Goal: Information Seeking & Learning: Learn about a topic

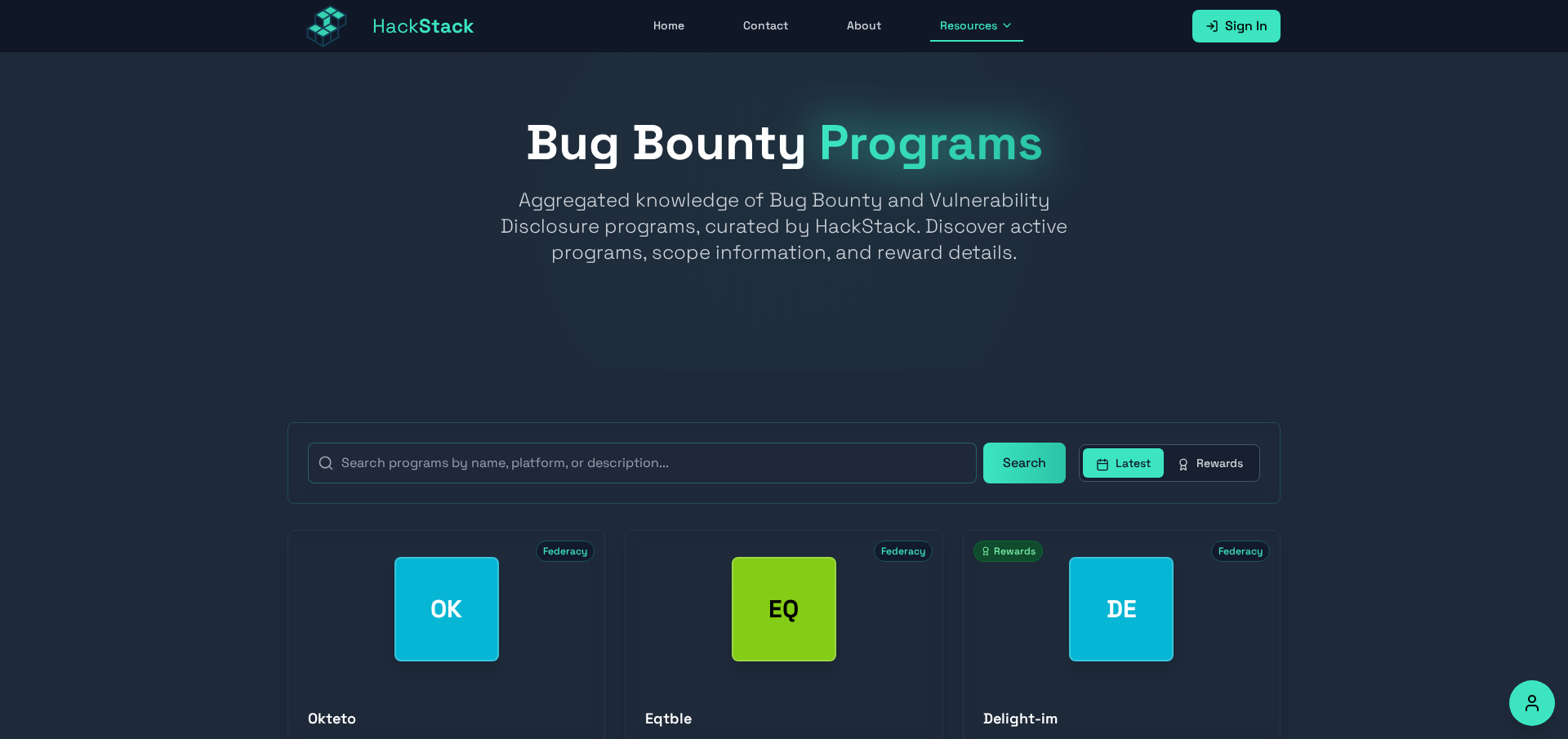
scroll to position [1346, 0]
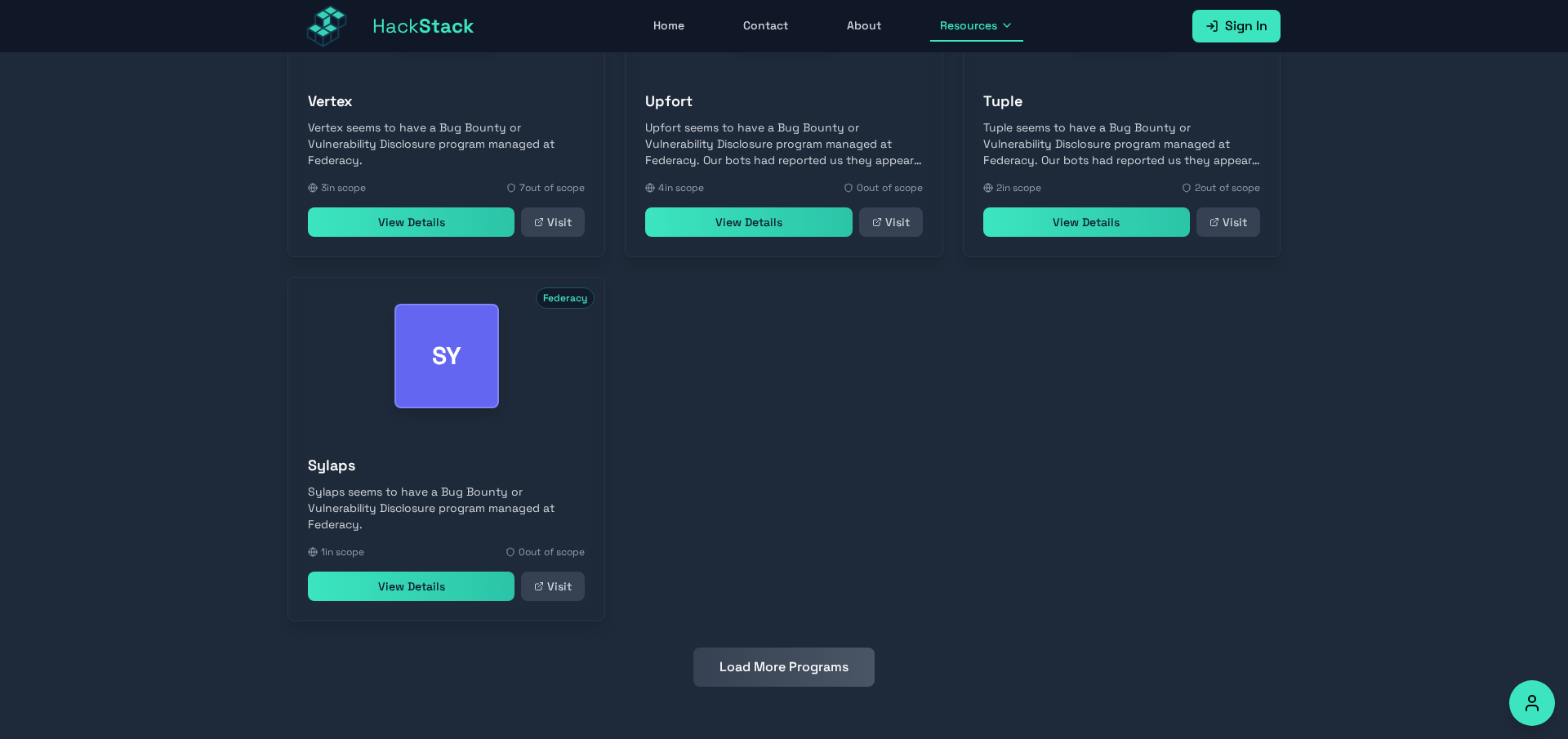
click at [846, 666] on button "Load More Programs" at bounding box center [784, 666] width 181 height 39
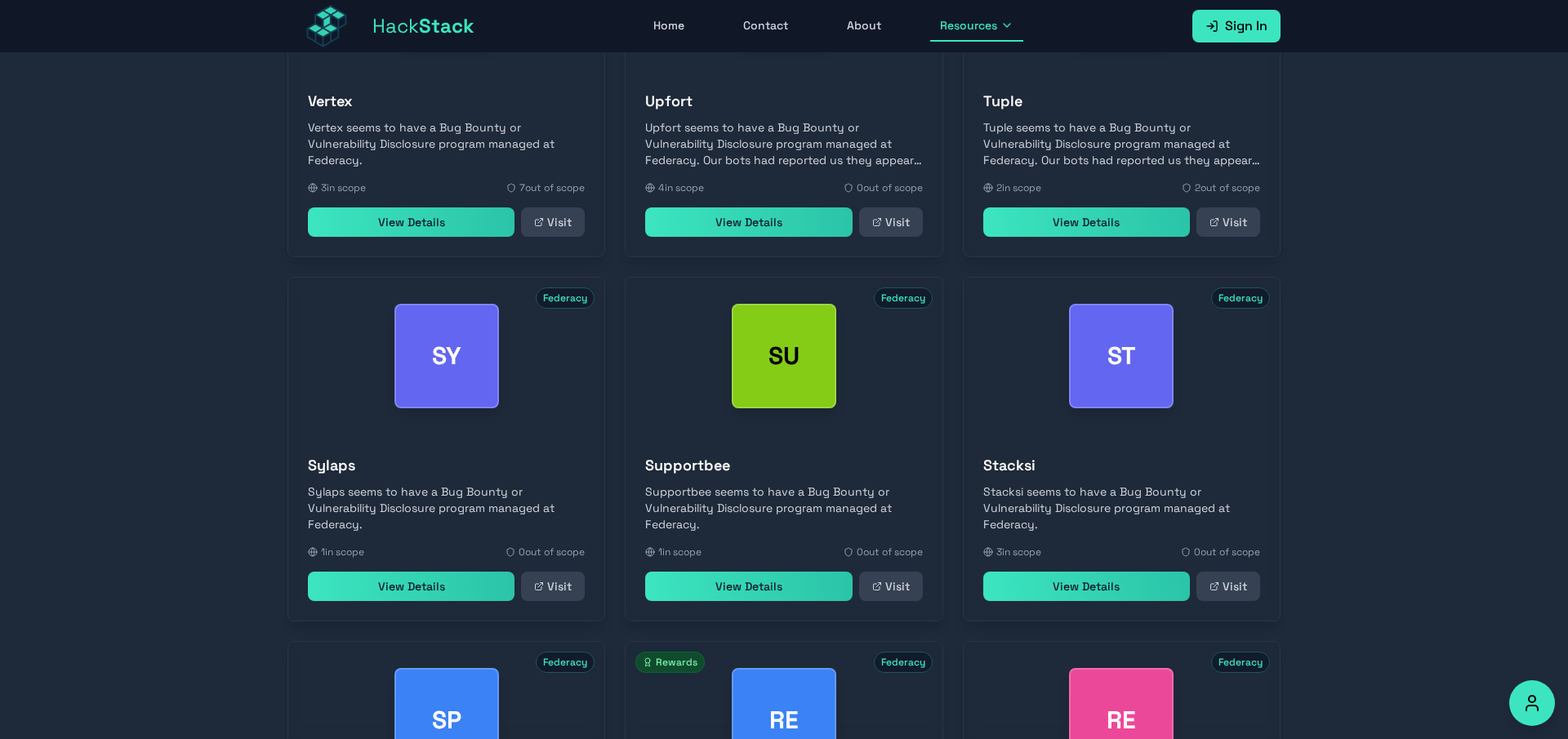
scroll to position [1710, 0]
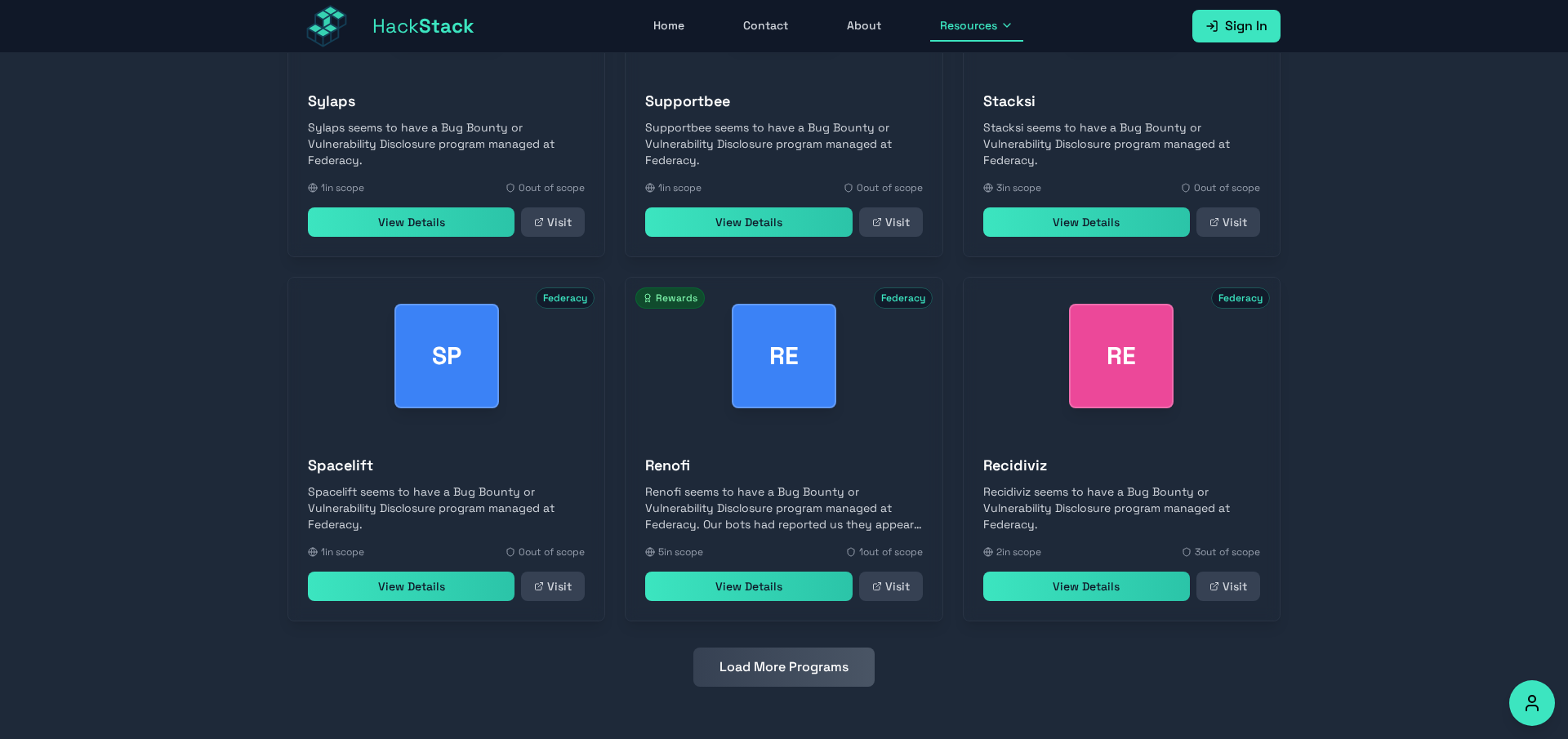
click at [804, 673] on button "Load More Programs" at bounding box center [784, 666] width 181 height 39
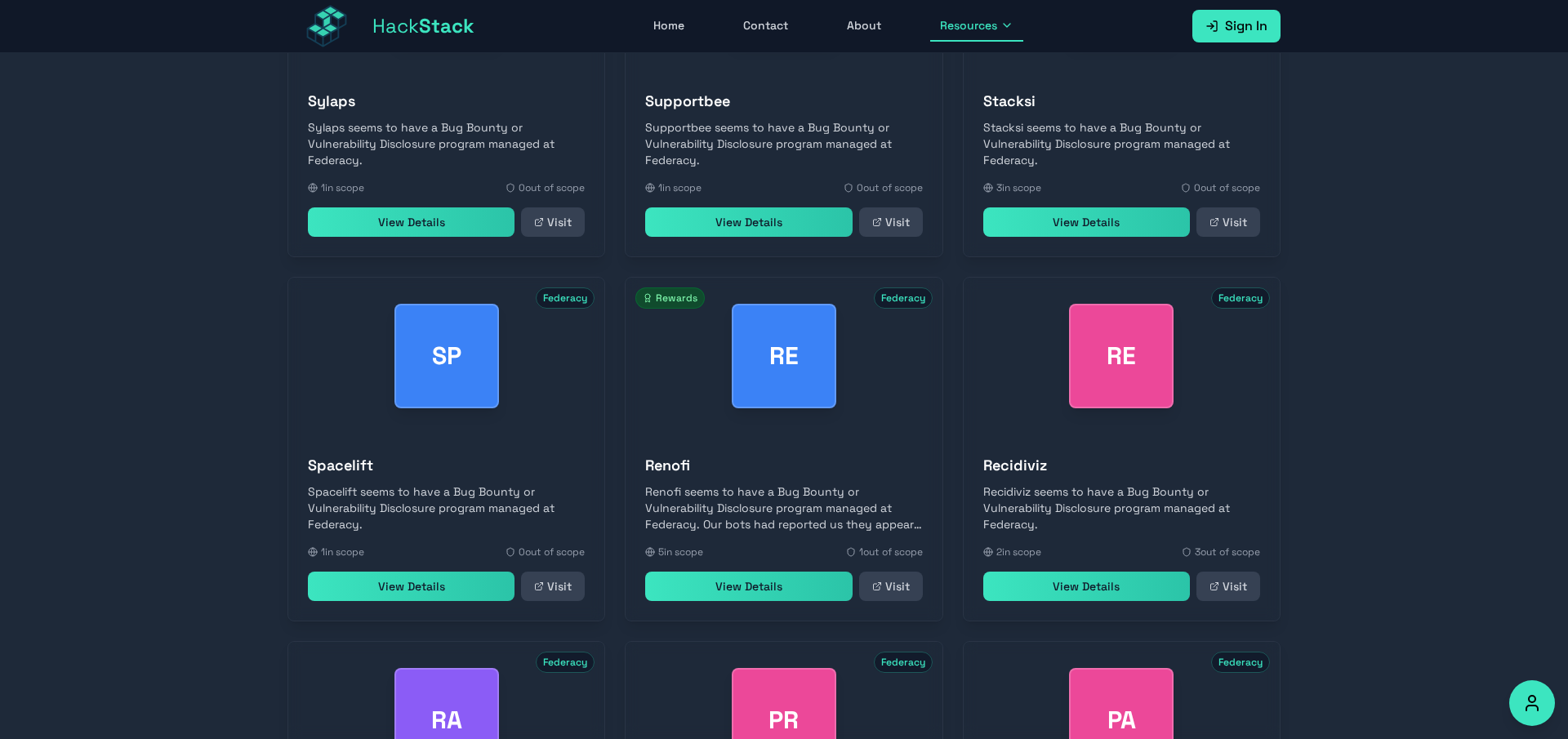
scroll to position [2438, 0]
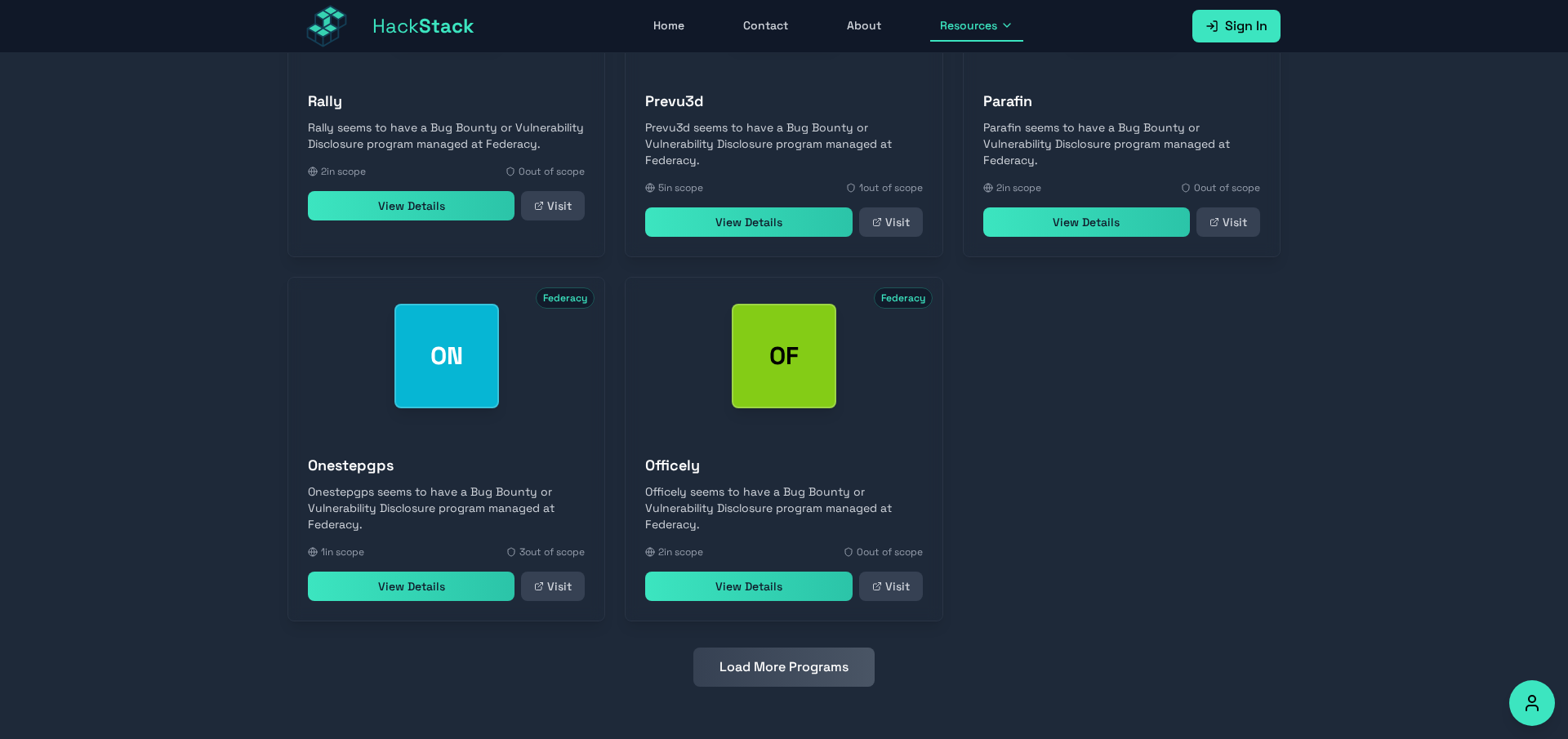
click at [791, 672] on button "Load More Programs" at bounding box center [784, 666] width 181 height 39
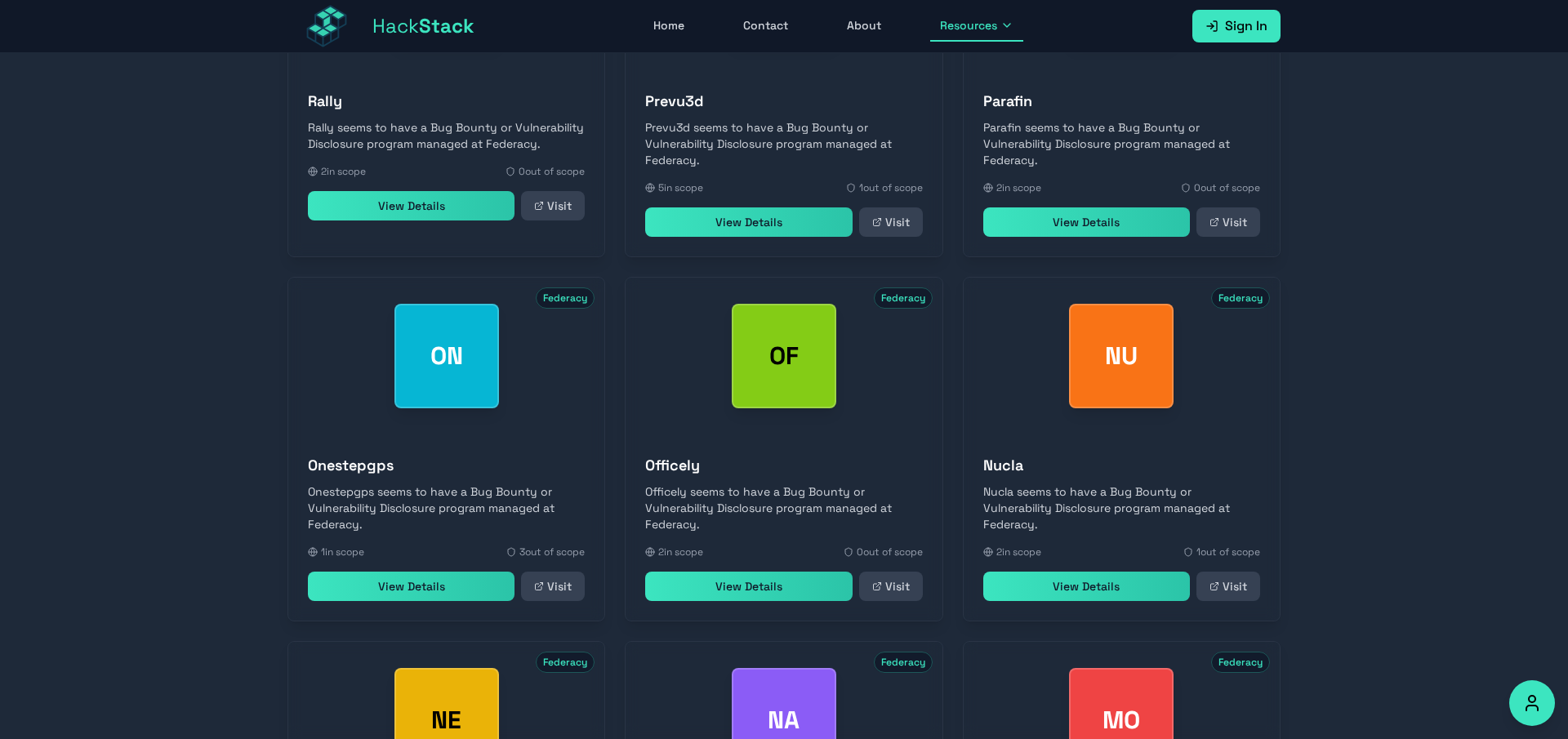
scroll to position [3166, 0]
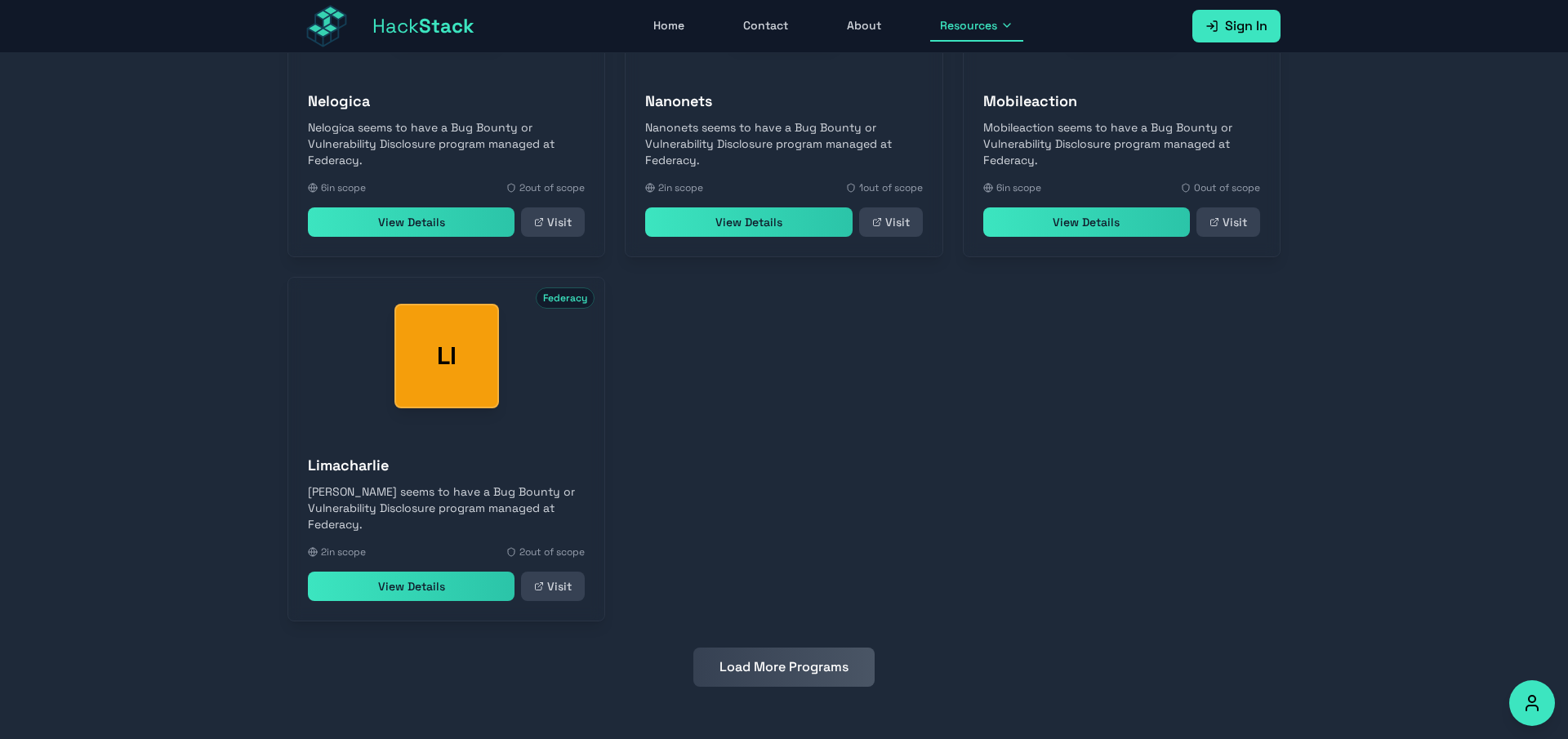
click at [791, 673] on button "Load More Programs" at bounding box center [784, 666] width 181 height 39
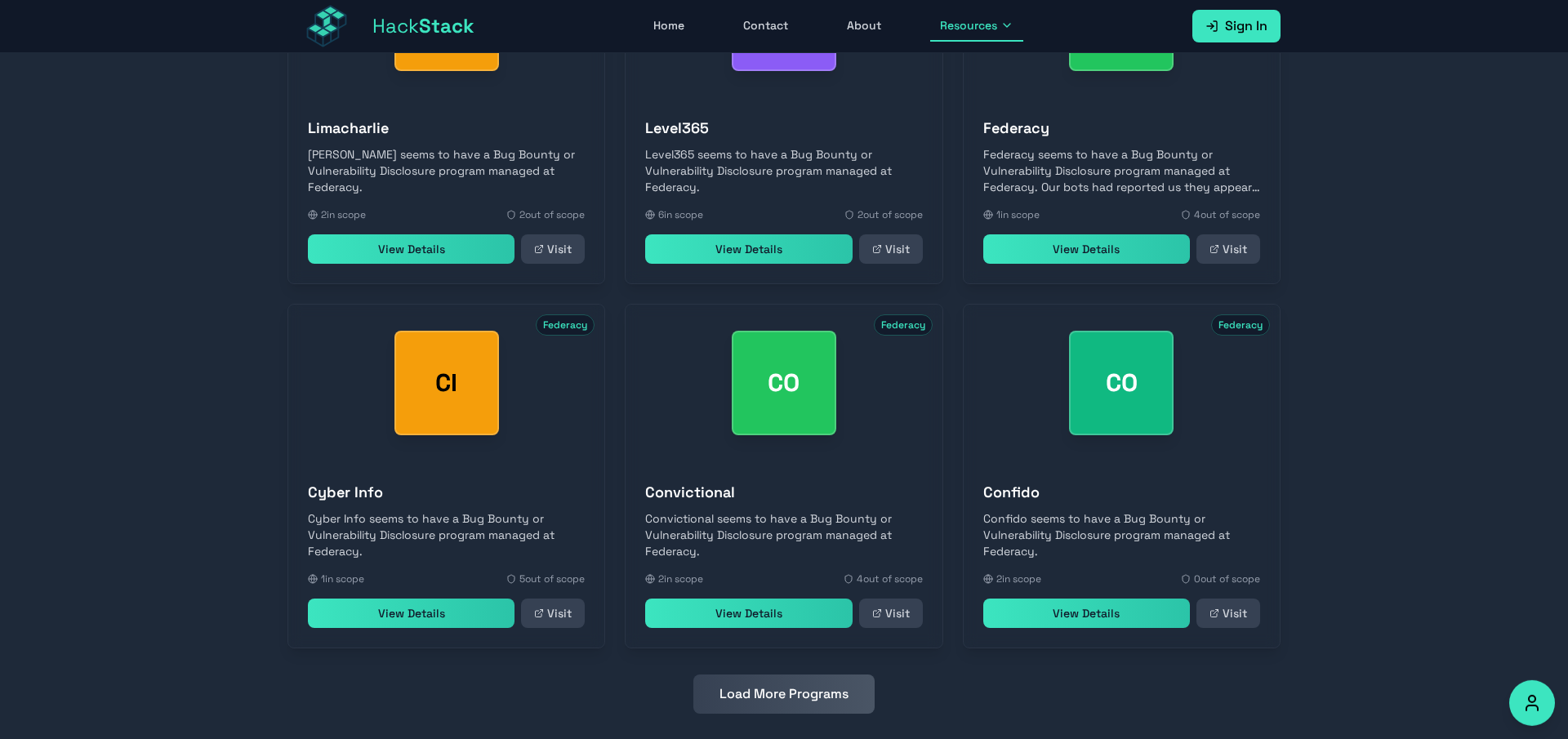
scroll to position [3531, 0]
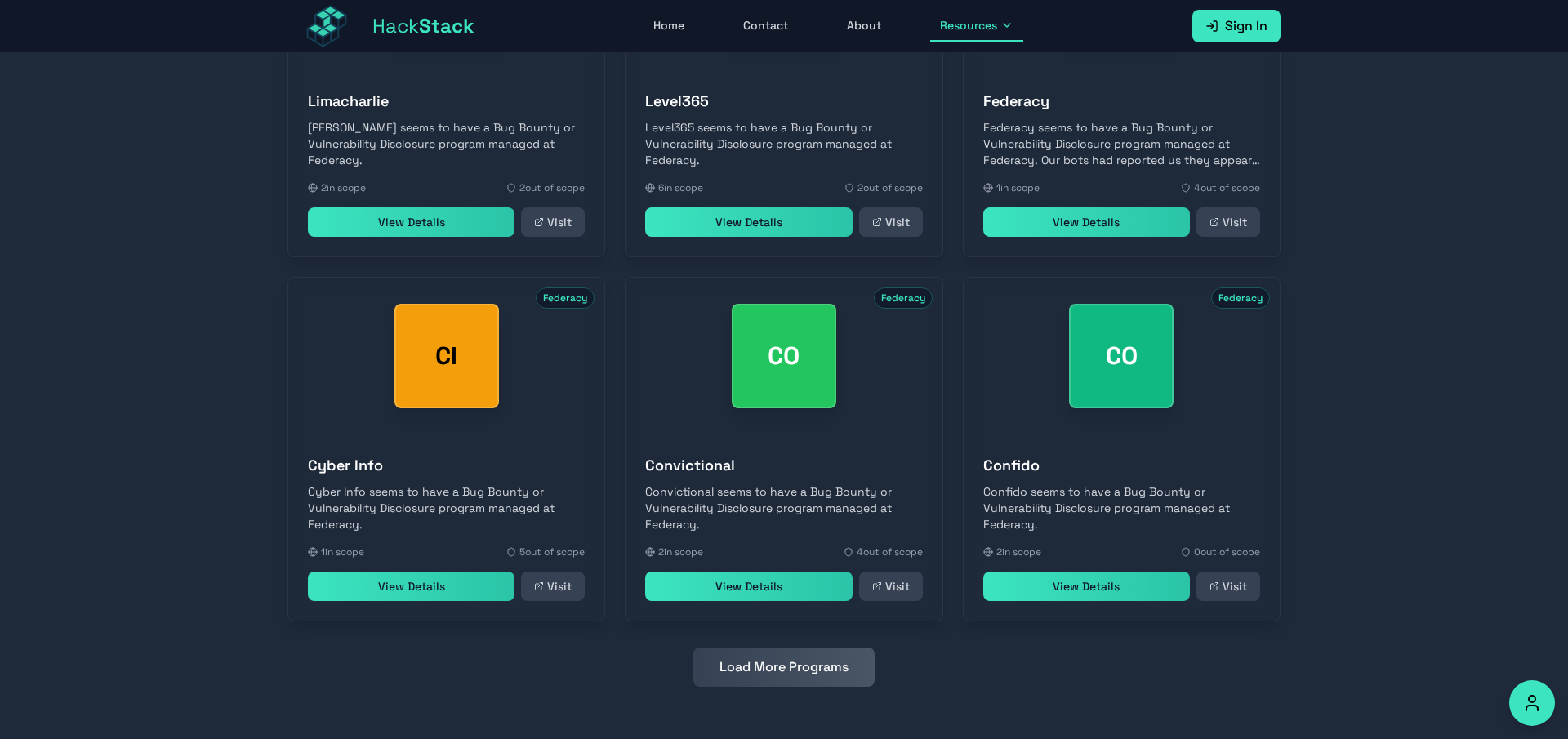
click at [730, 672] on button "Load More Programs" at bounding box center [784, 666] width 181 height 39
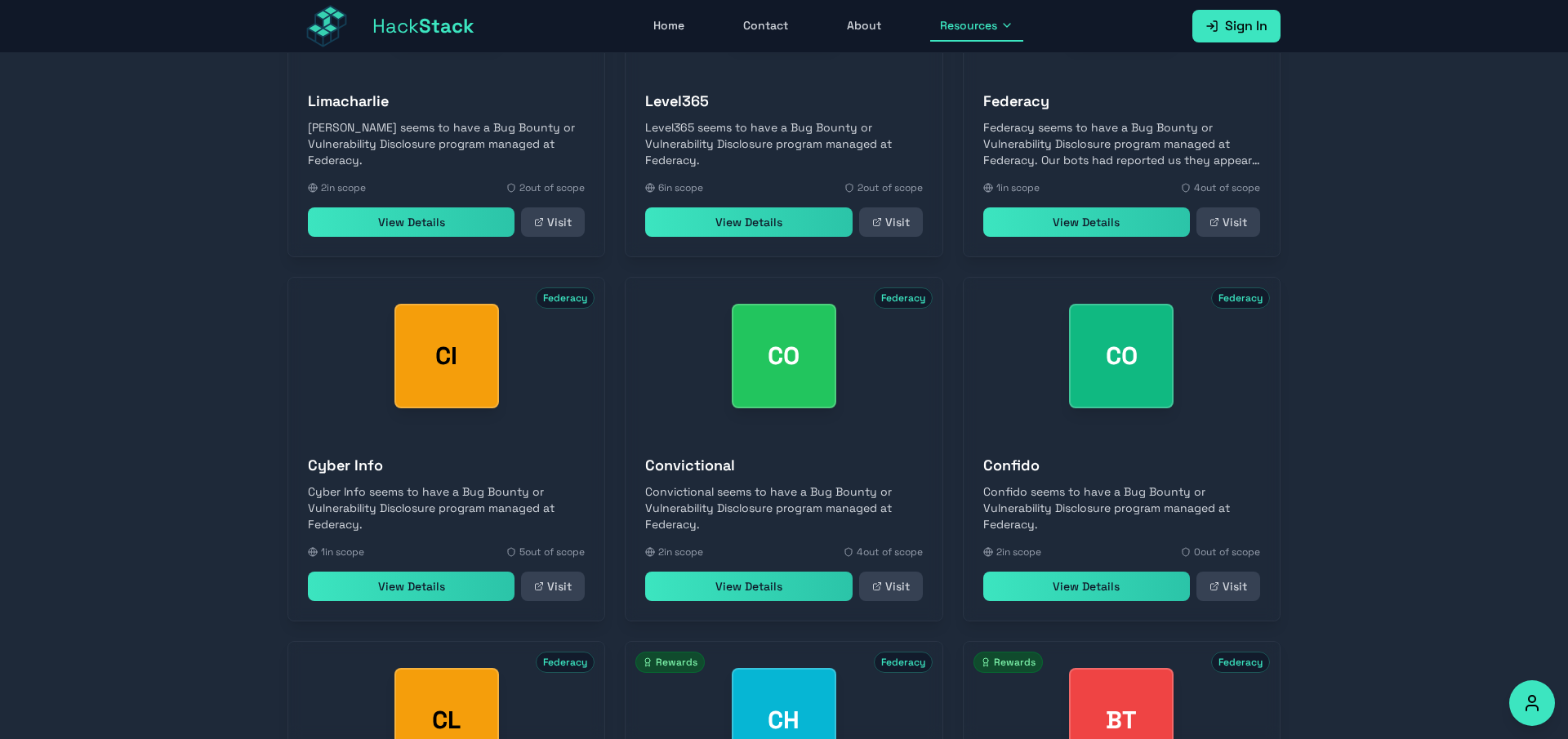
scroll to position [4259, 0]
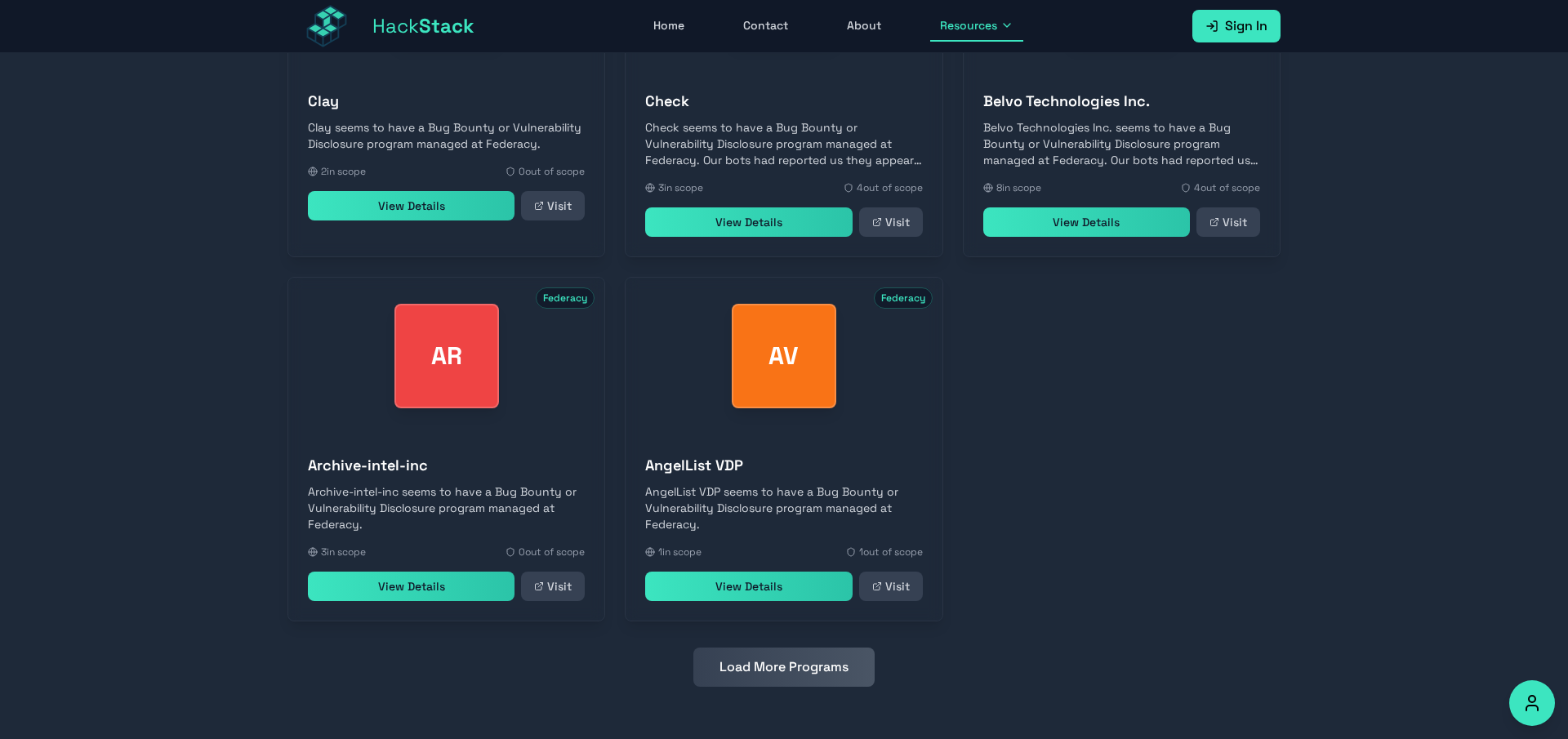
click at [838, 671] on button "Load More Programs" at bounding box center [784, 666] width 181 height 39
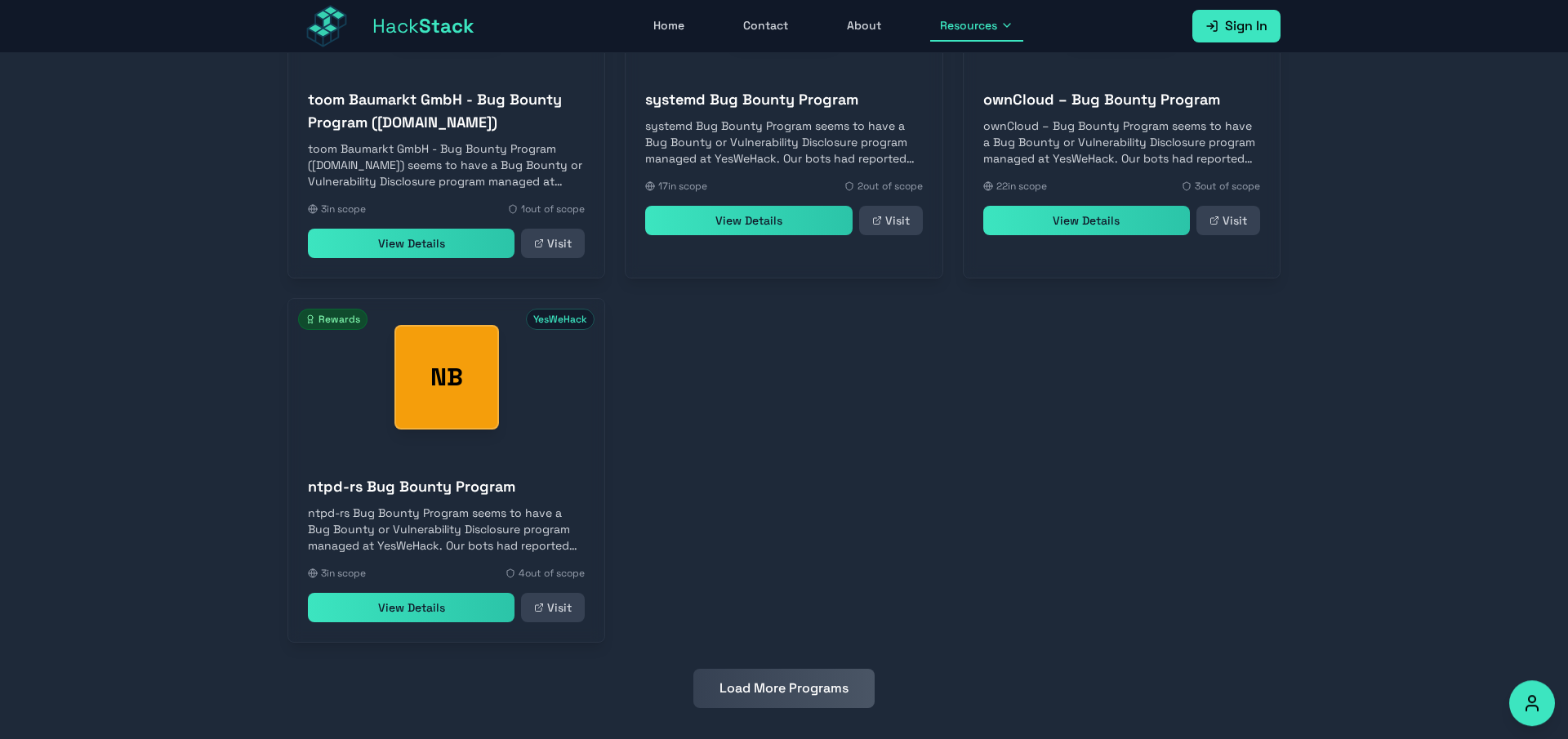
scroll to position [5033, 0]
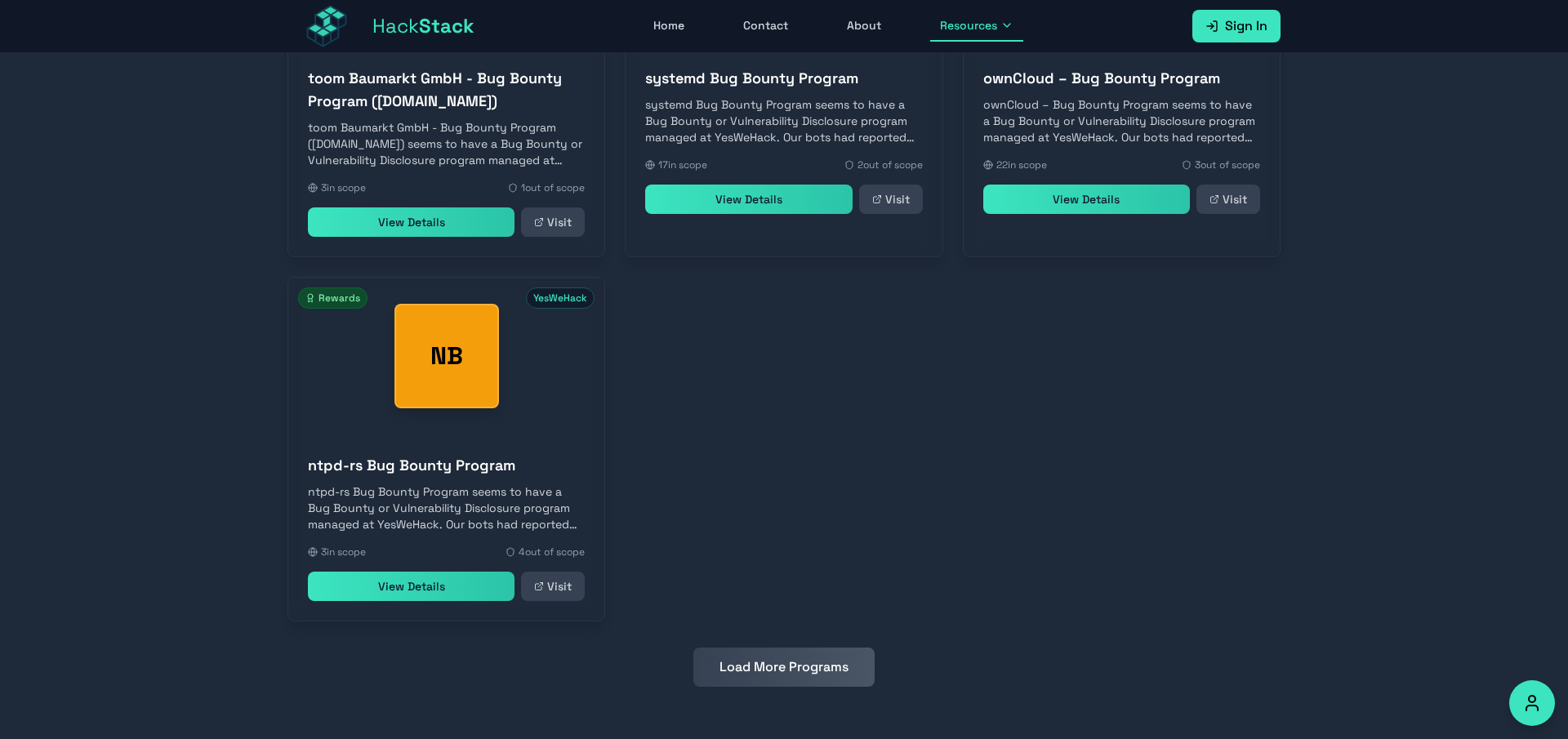
click at [761, 653] on button "Load More Programs" at bounding box center [784, 666] width 181 height 39
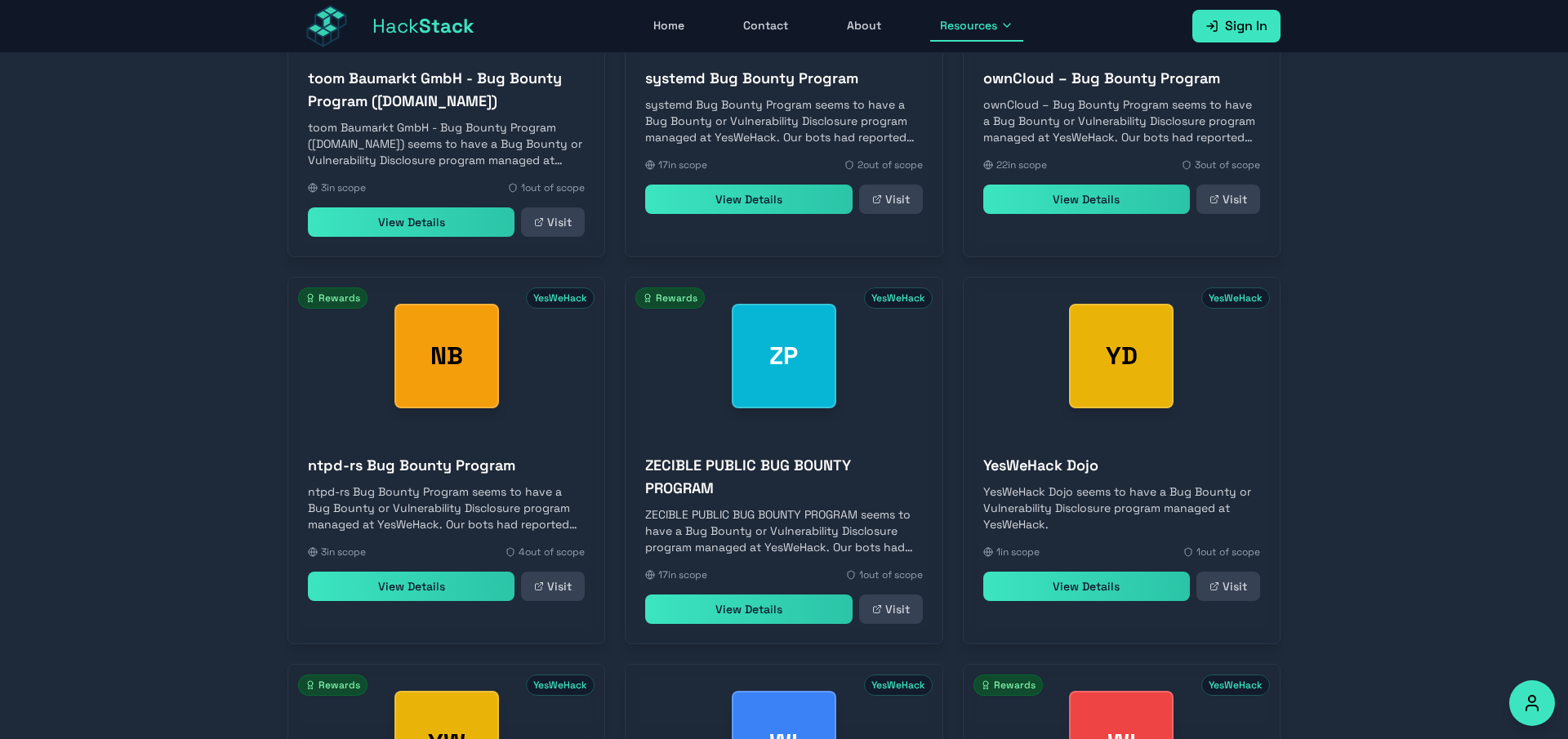
scroll to position [5421, 0]
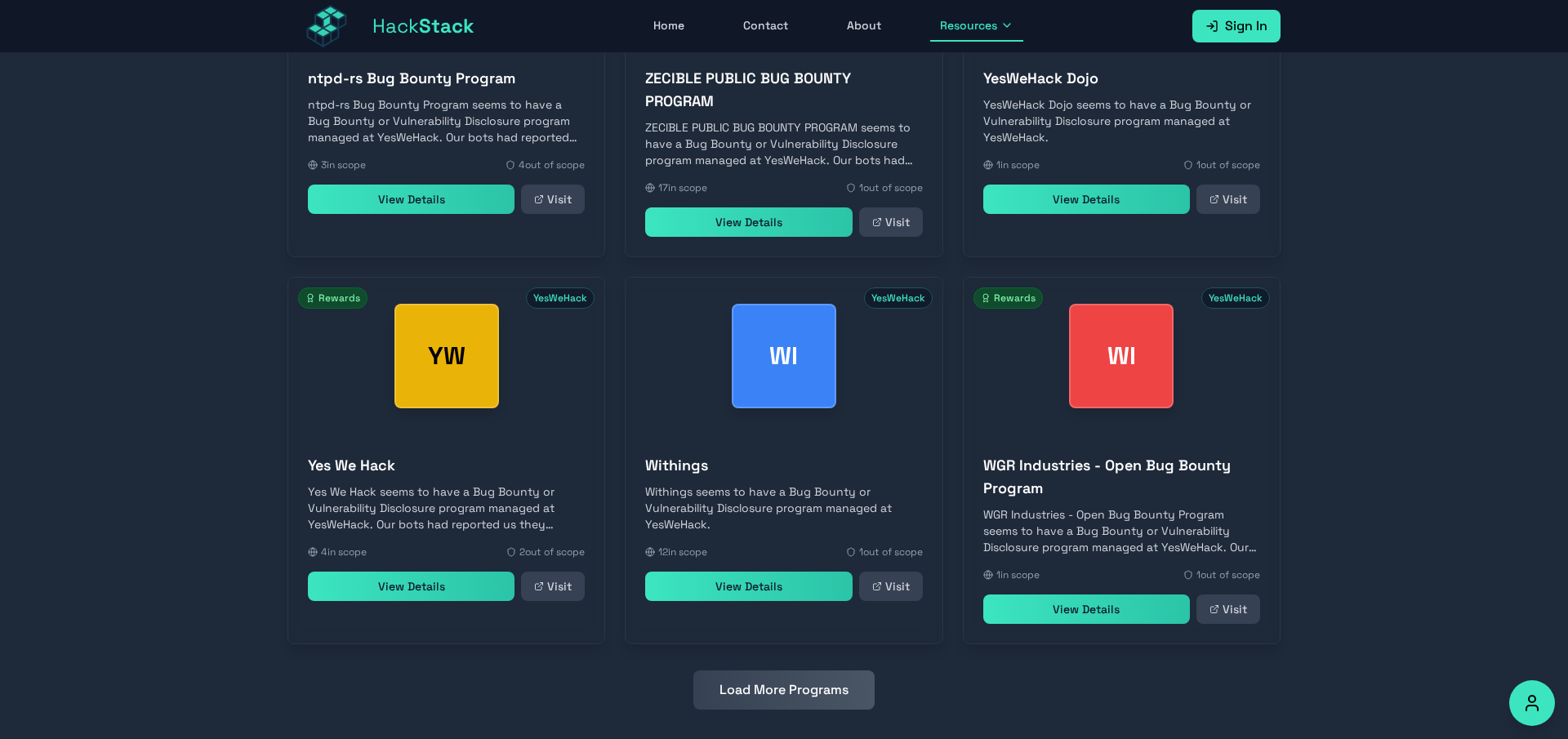
click at [796, 671] on button "Load More Programs" at bounding box center [784, 690] width 181 height 39
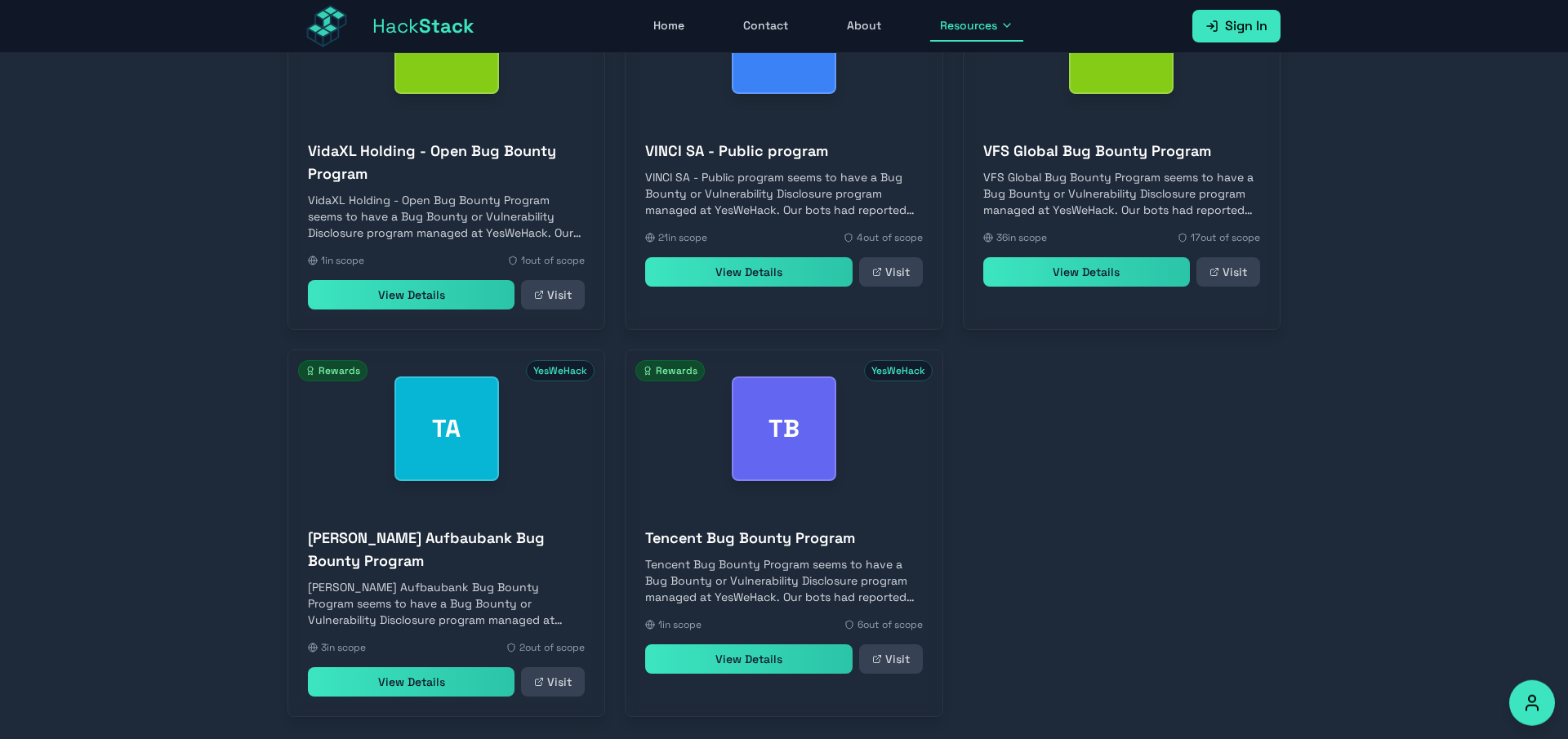
scroll to position [6194, 0]
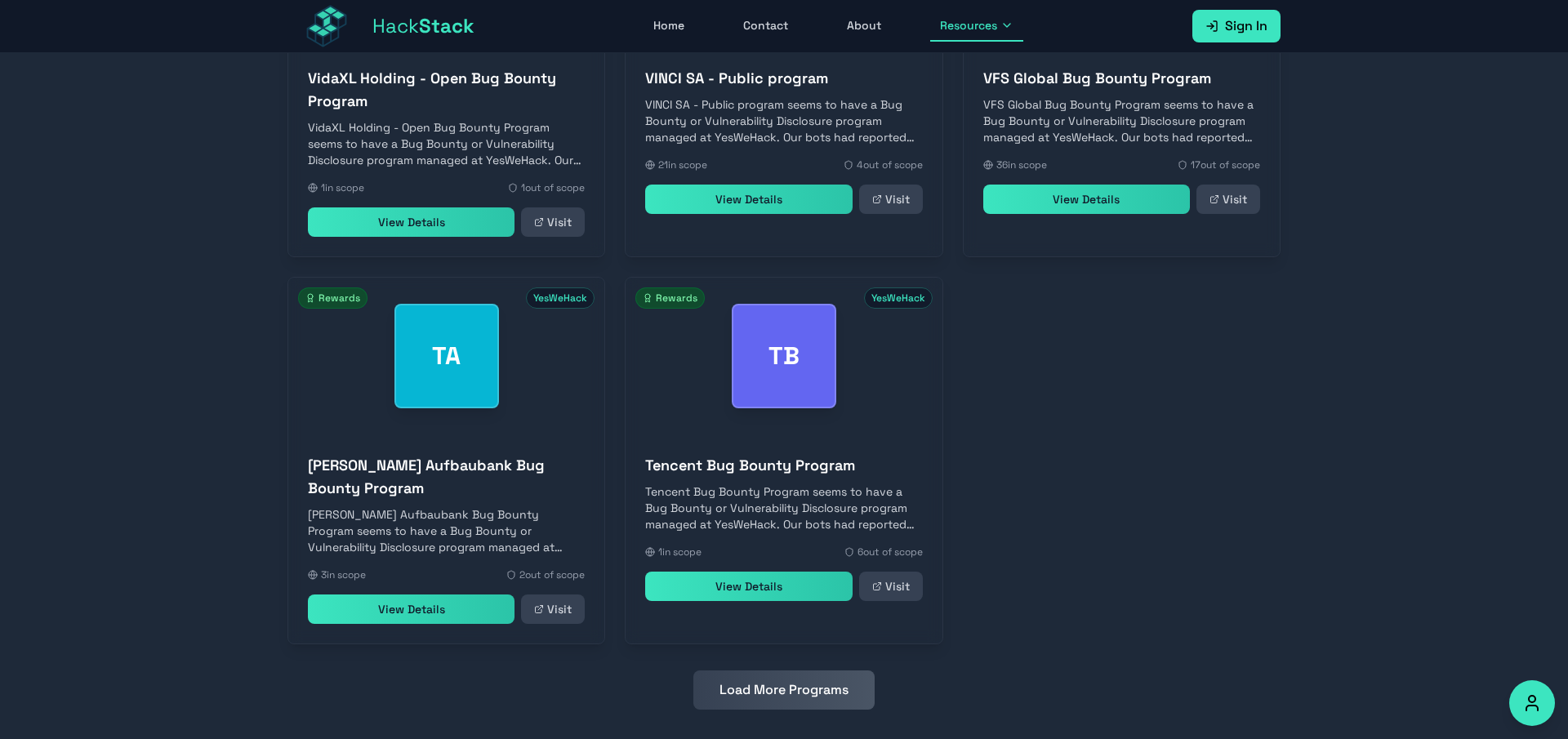
click at [832, 673] on button "Load More Programs" at bounding box center [784, 690] width 181 height 39
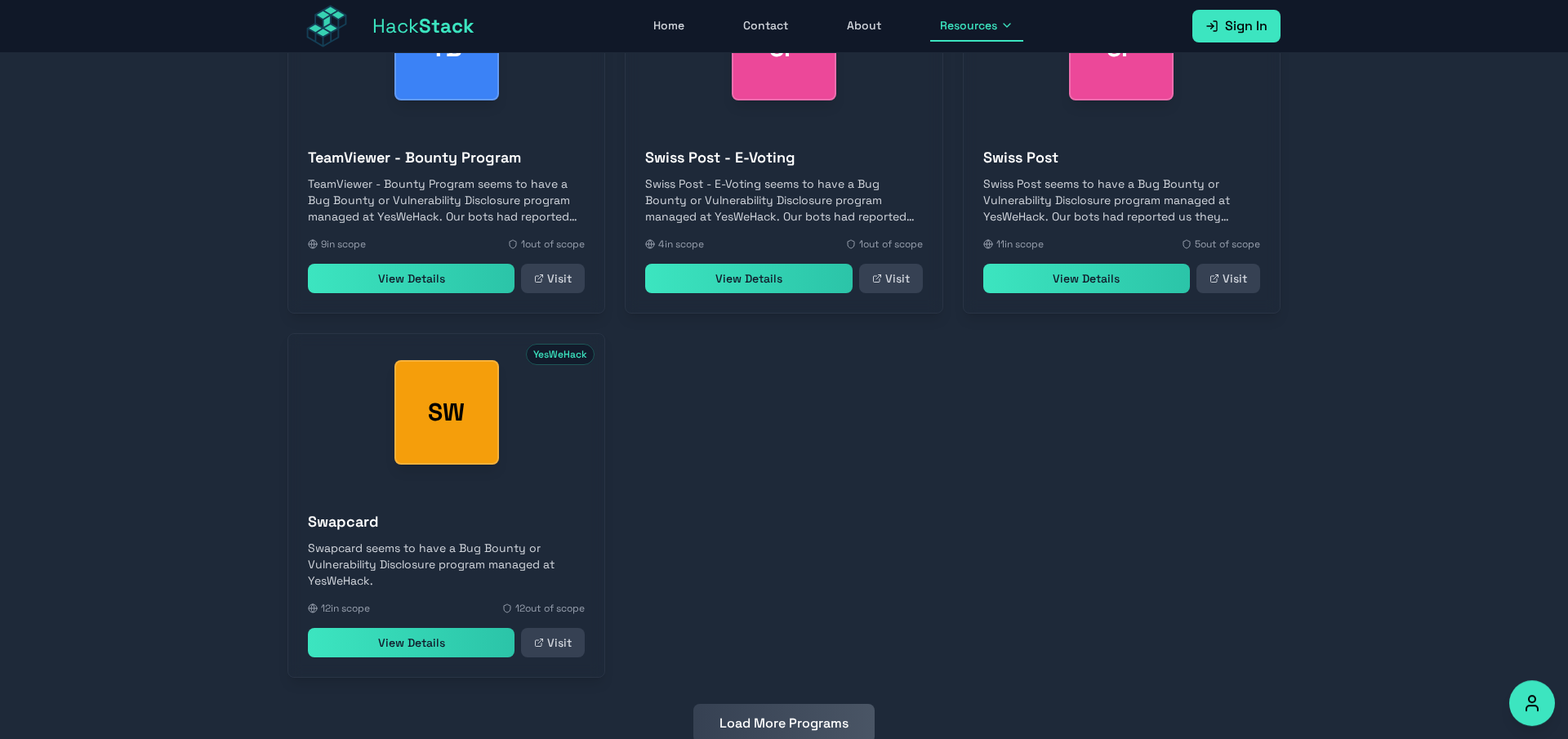
scroll to position [6923, 0]
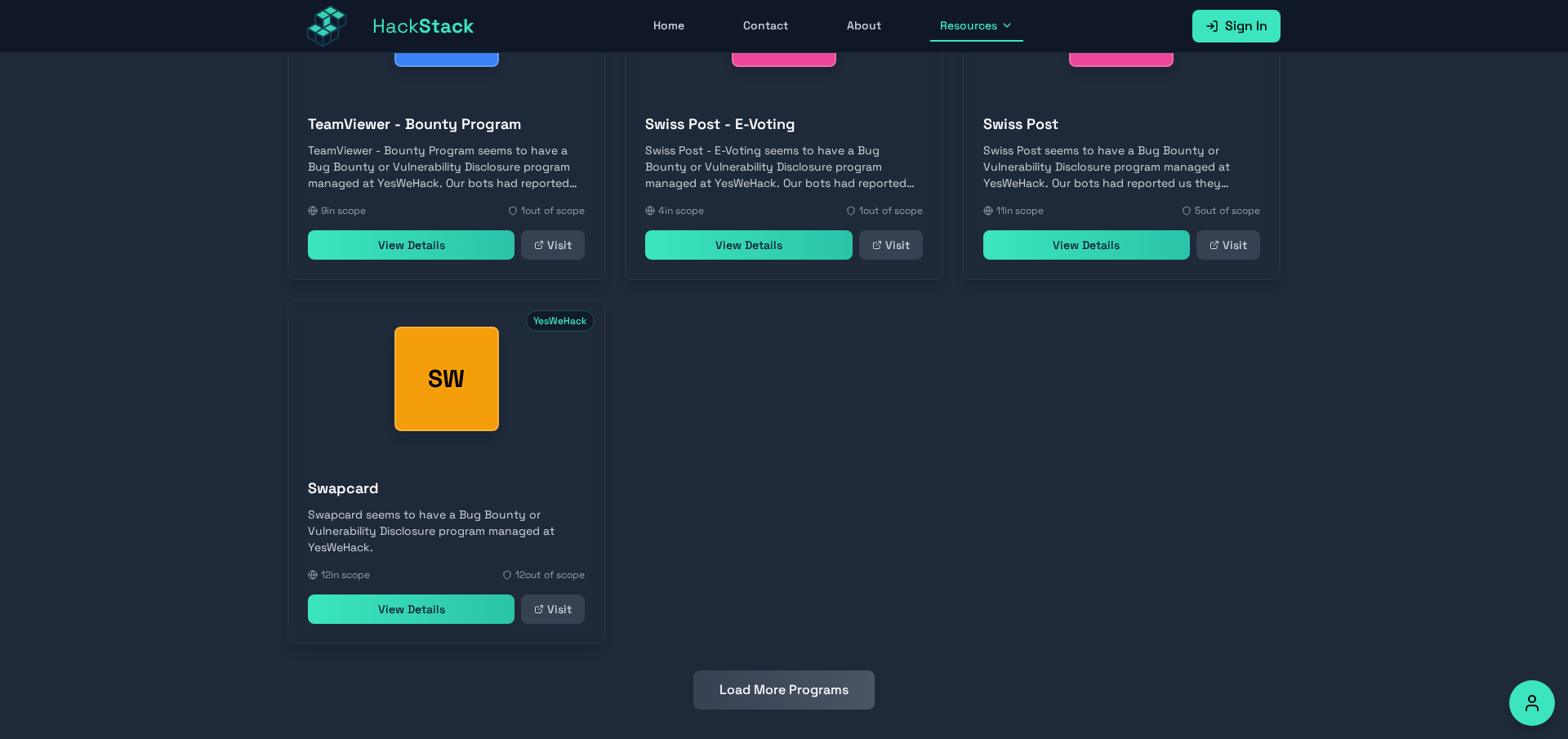
click at [783, 680] on button "Load More Programs" at bounding box center [784, 690] width 181 height 39
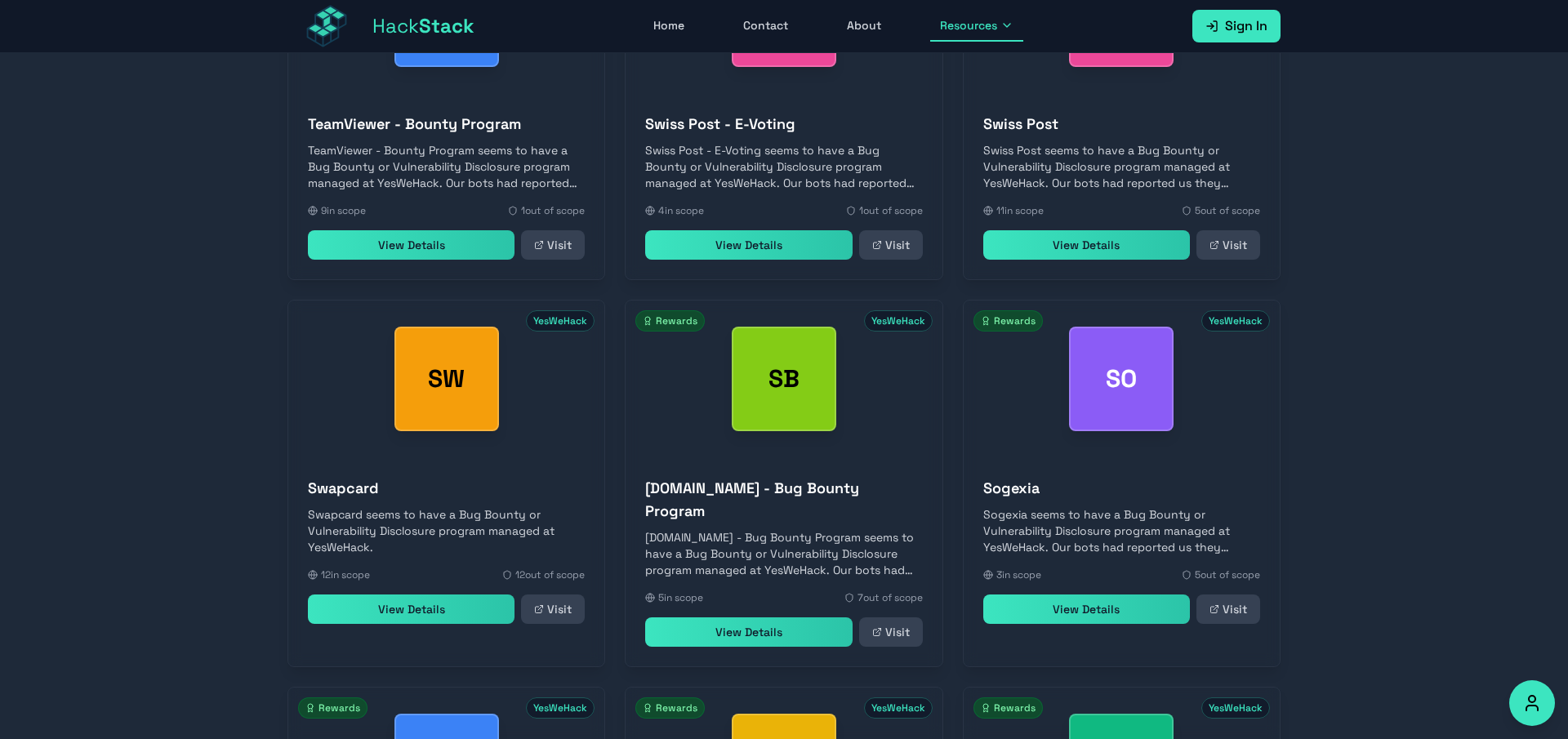
scroll to position [7310, 0]
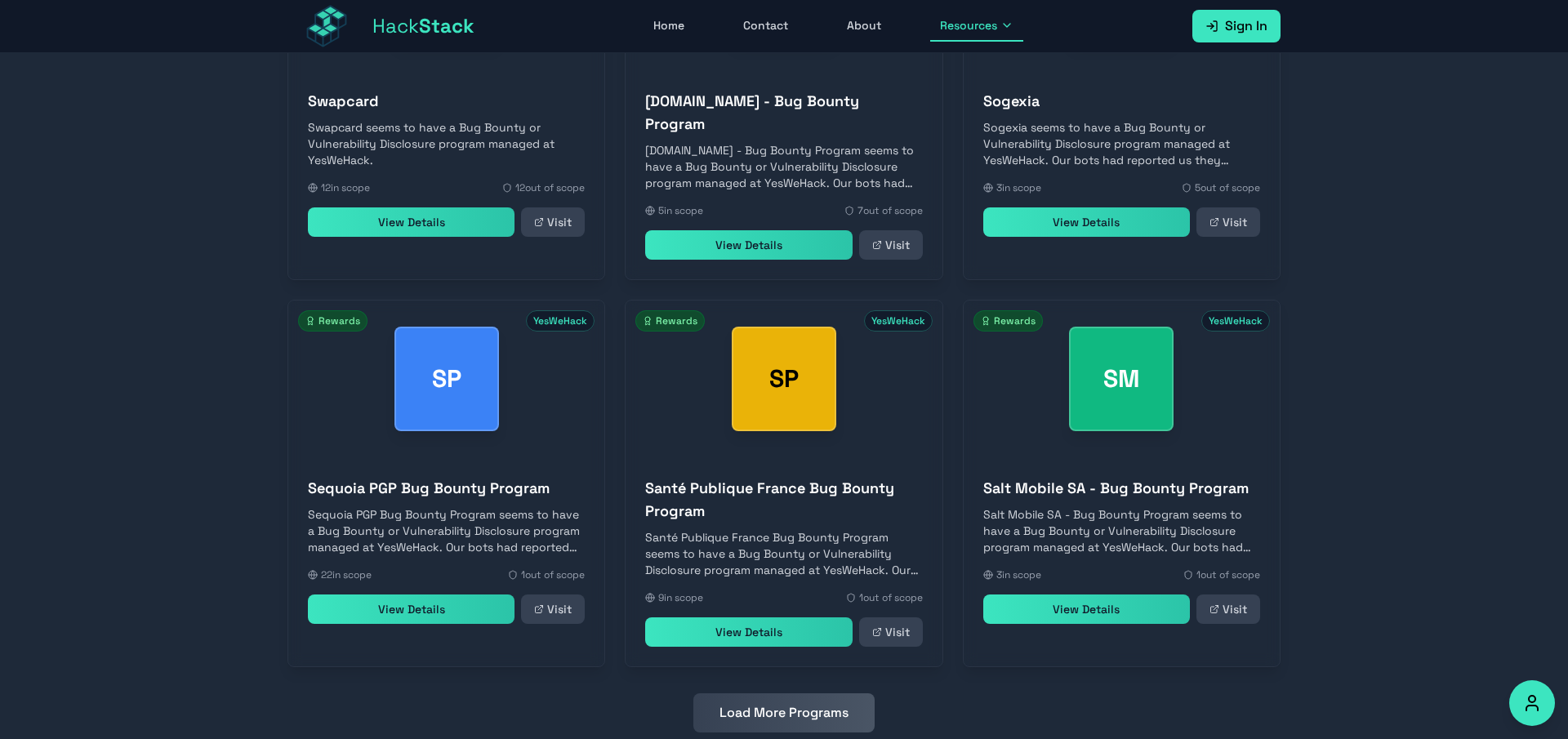
click at [819, 693] on button "Load More Programs" at bounding box center [784, 713] width 181 height 39
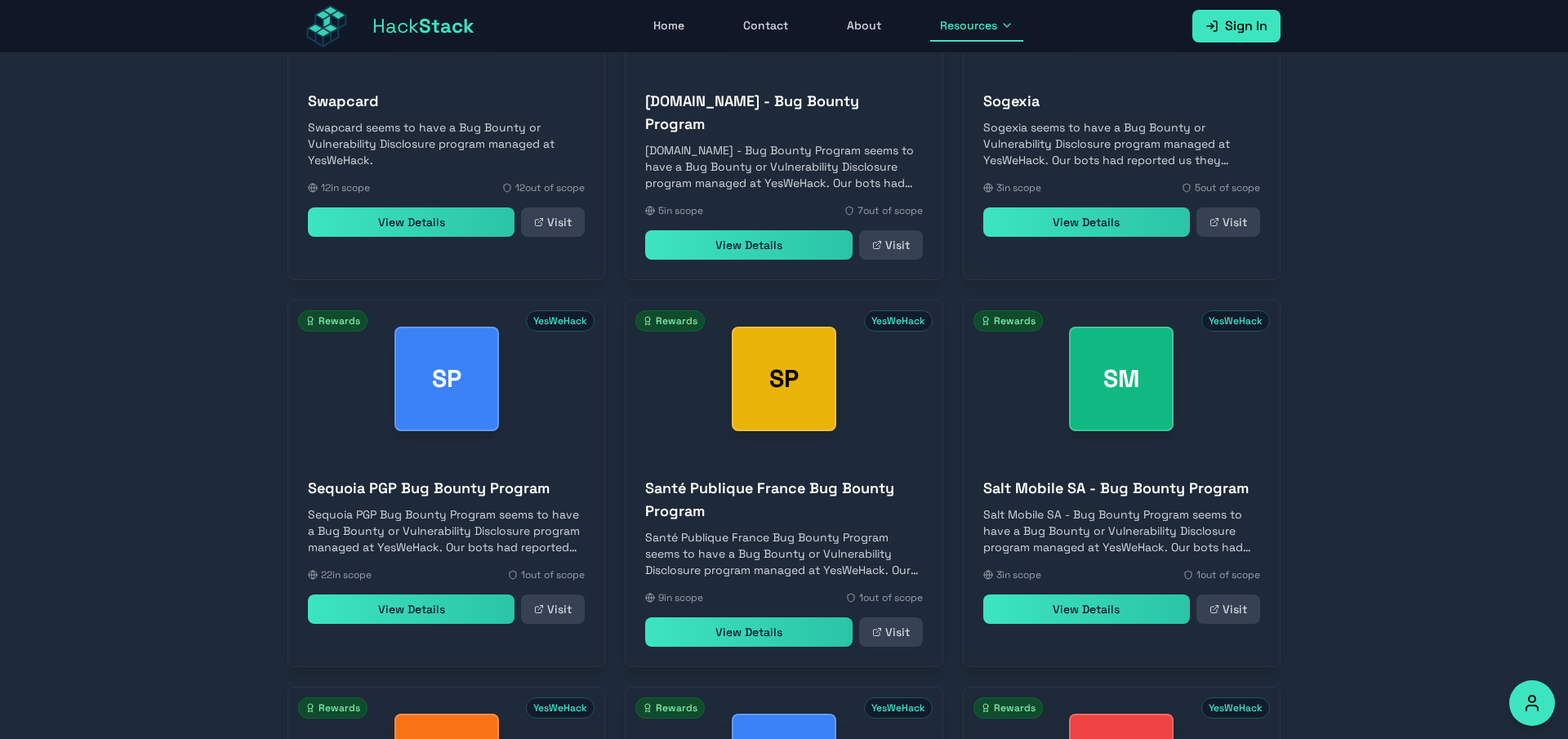
scroll to position [8061, 0]
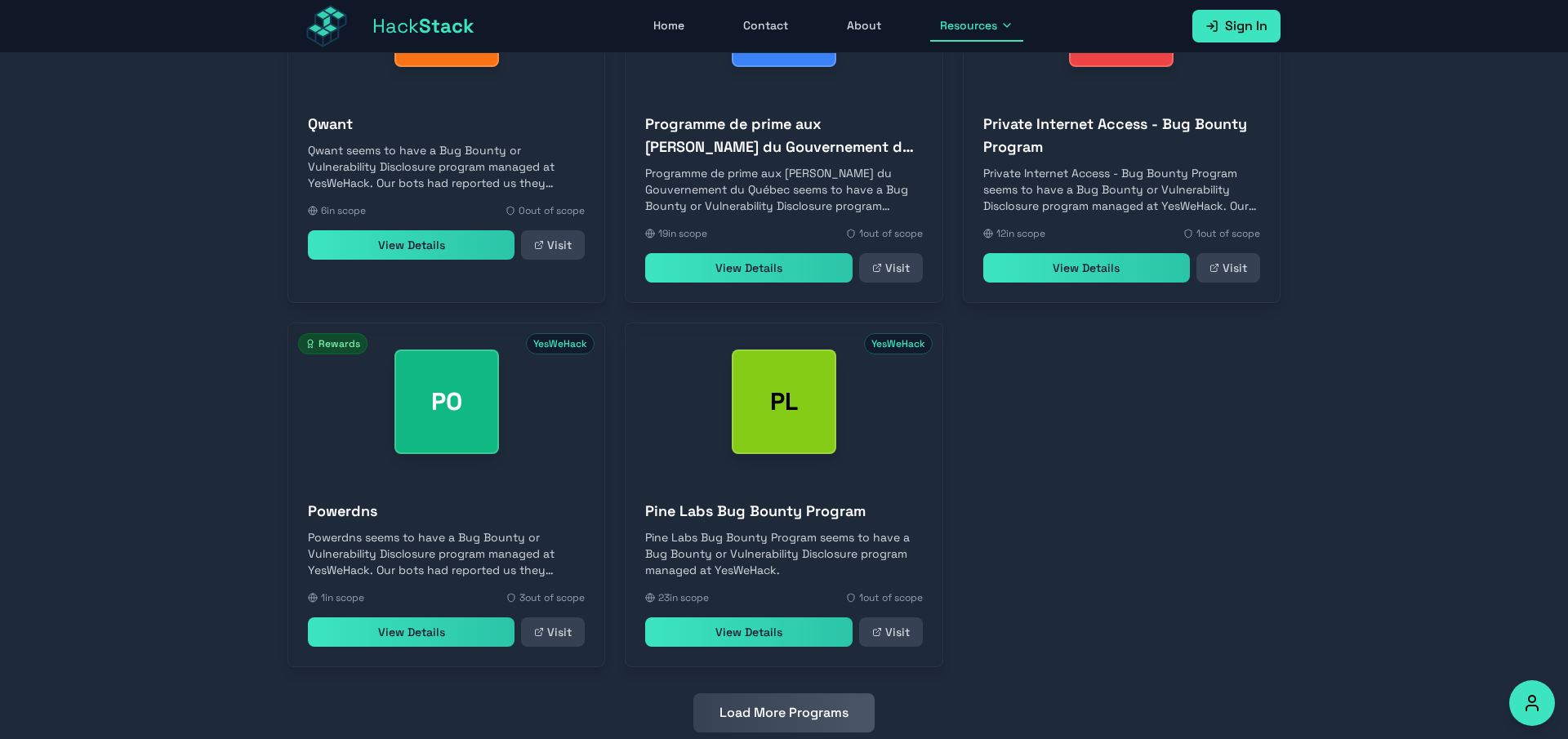
click at [775, 693] on button "Load More Programs" at bounding box center [784, 713] width 181 height 39
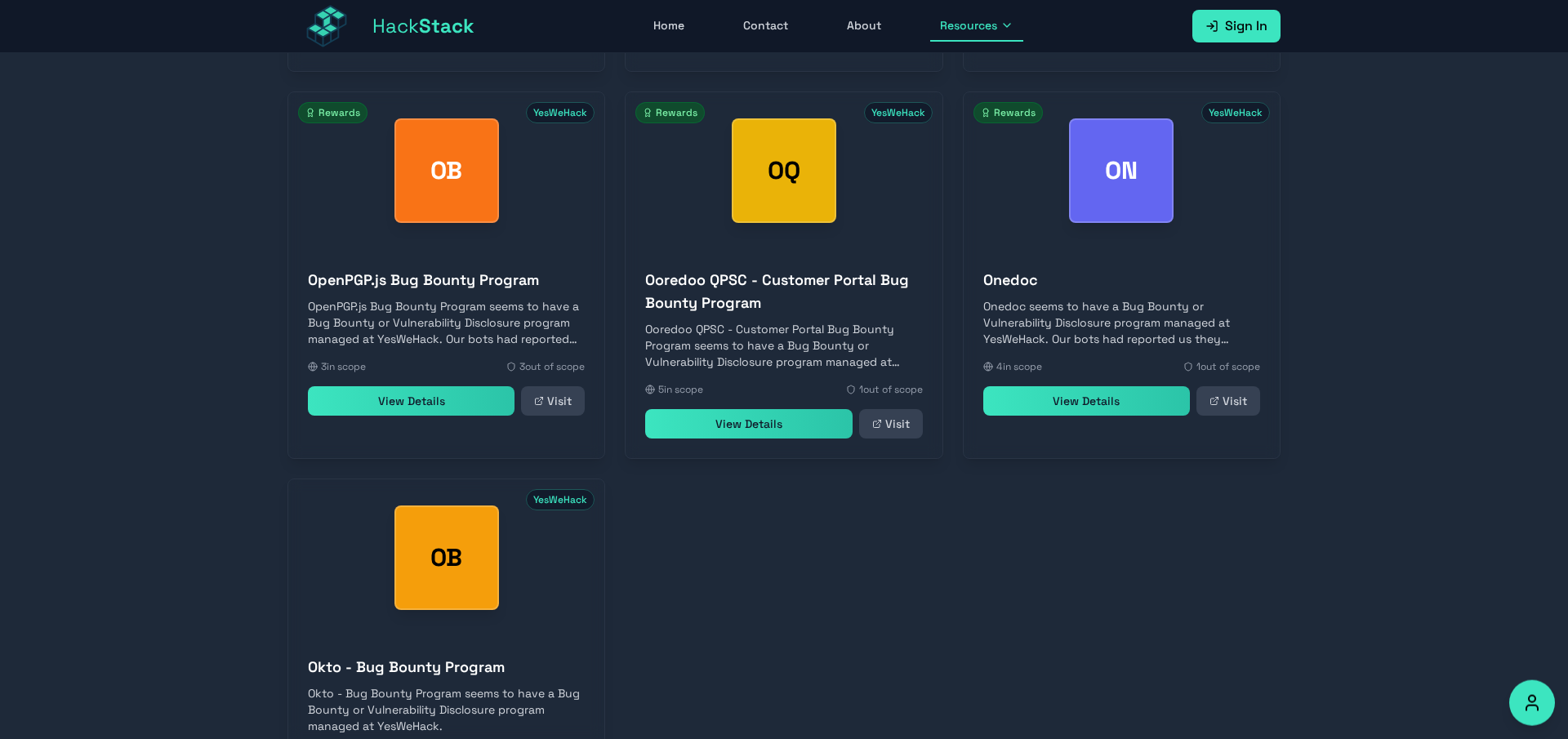
scroll to position [8835, 0]
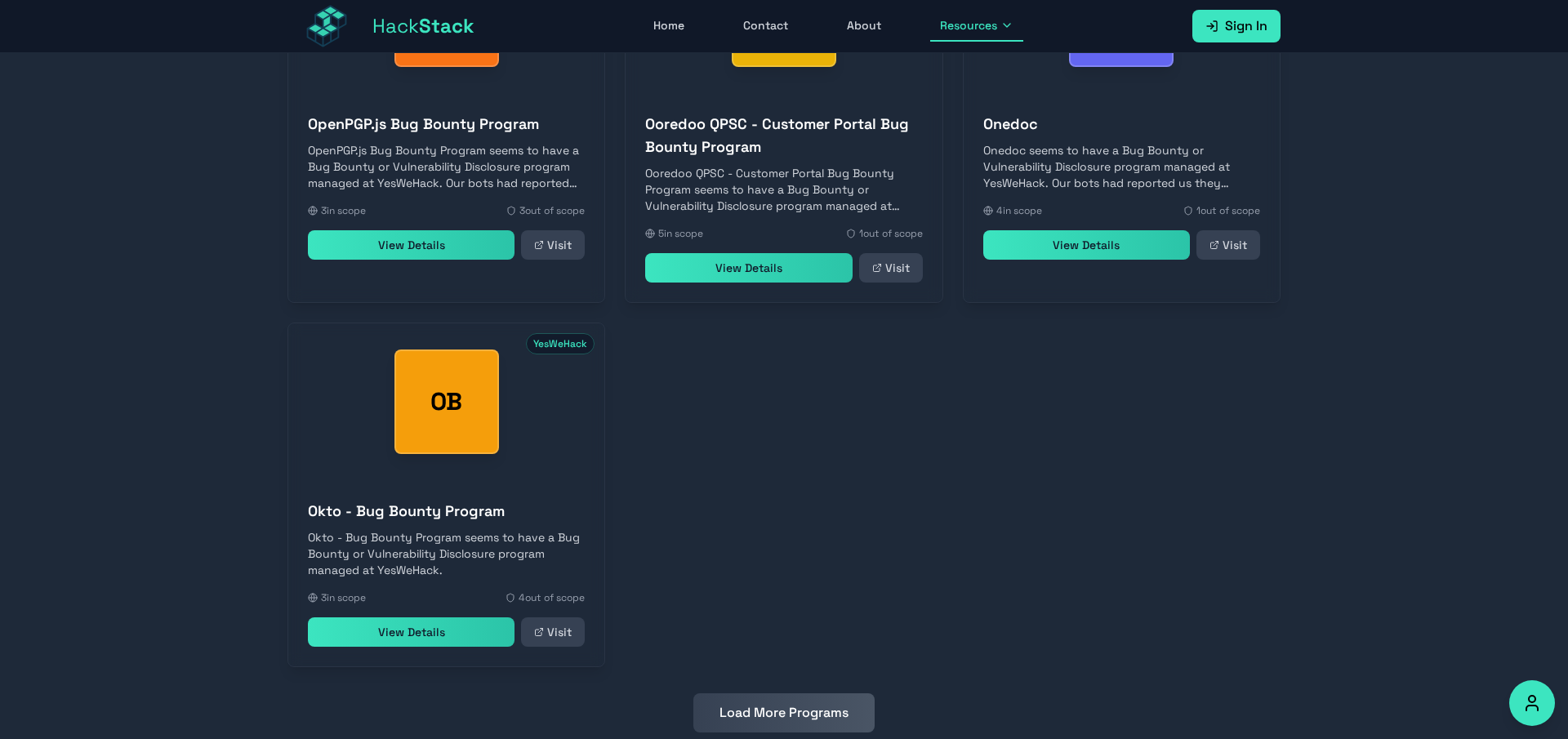
click at [770, 693] on button "Load More Programs" at bounding box center [784, 713] width 181 height 39
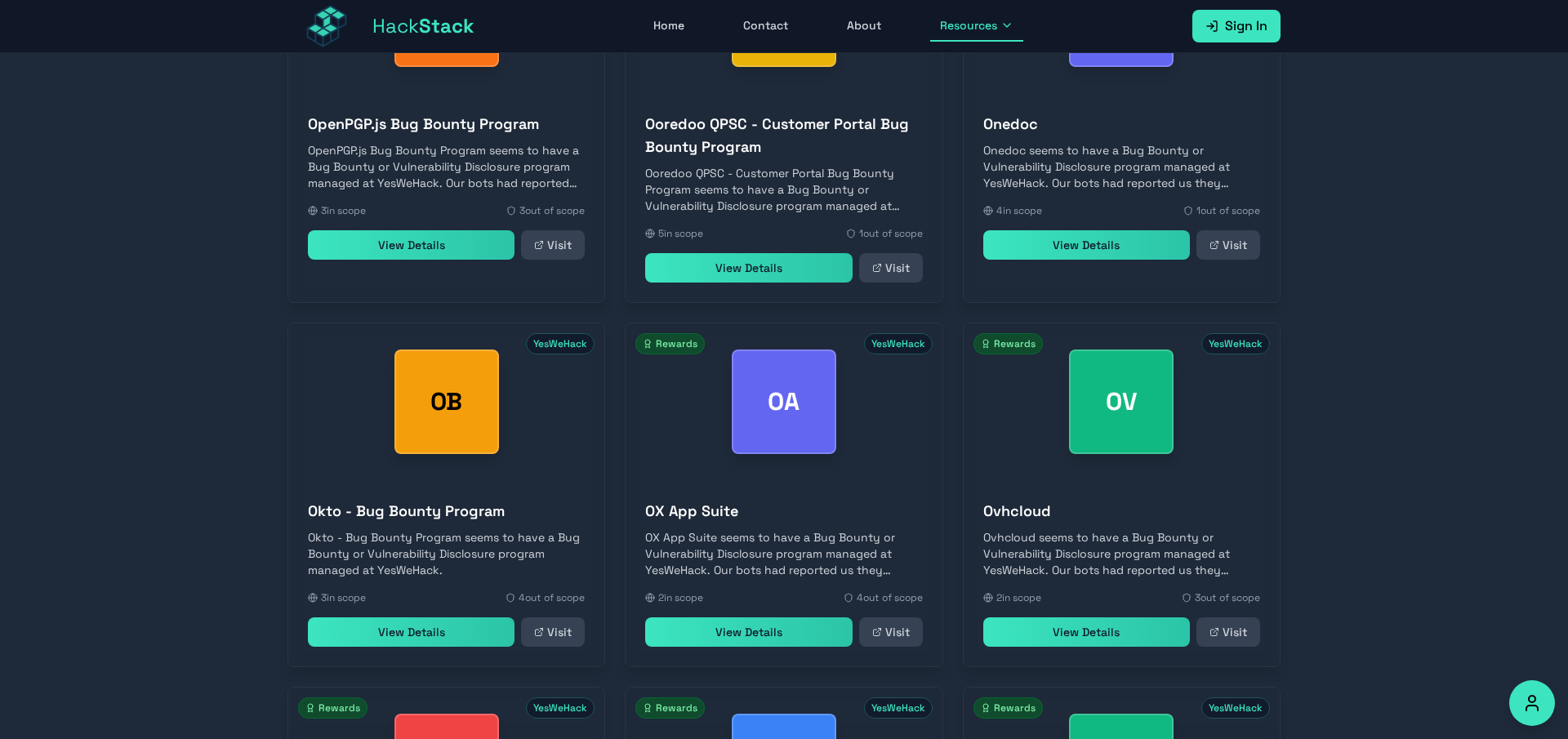
scroll to position [9199, 0]
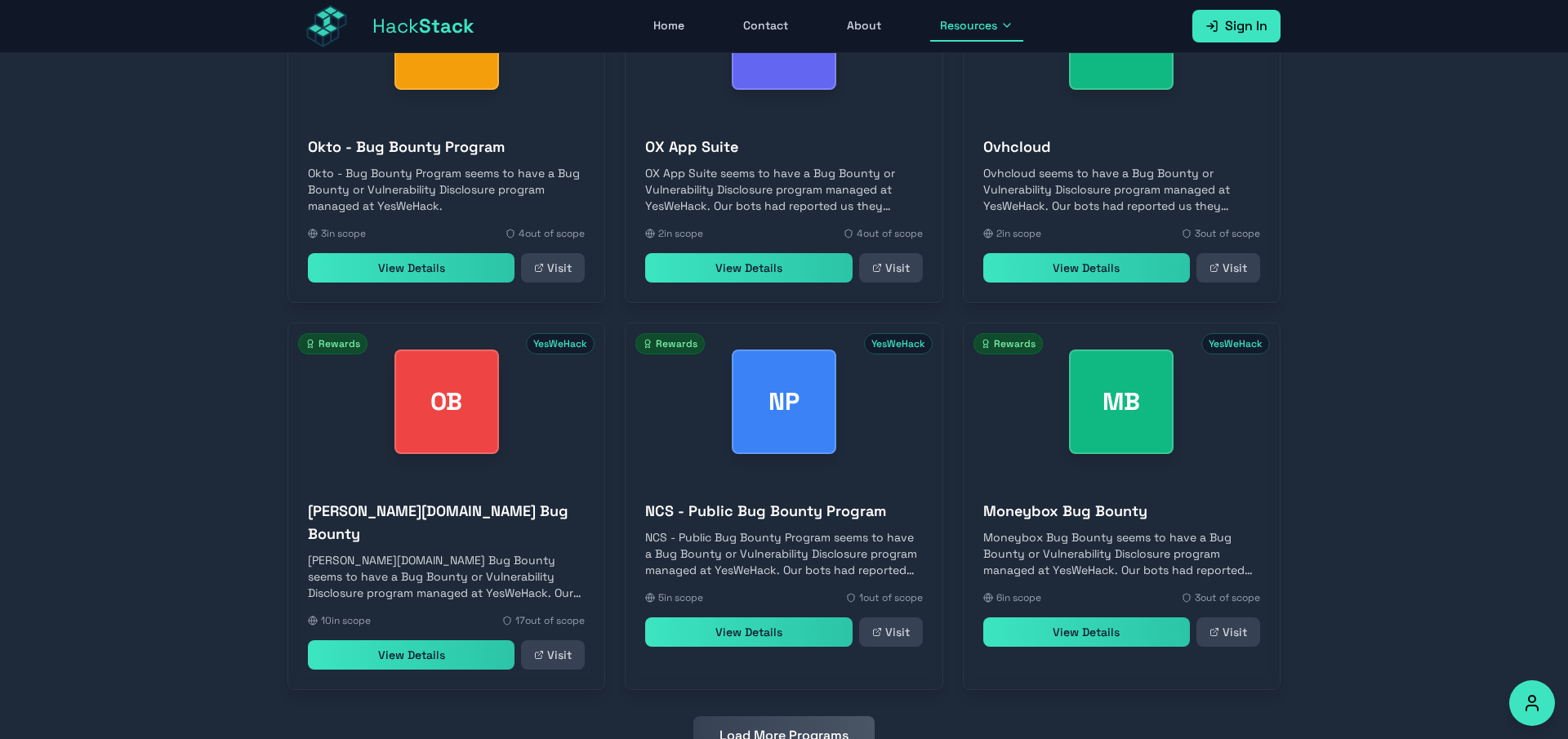
click at [768, 716] on button "Load More Programs" at bounding box center [784, 735] width 181 height 39
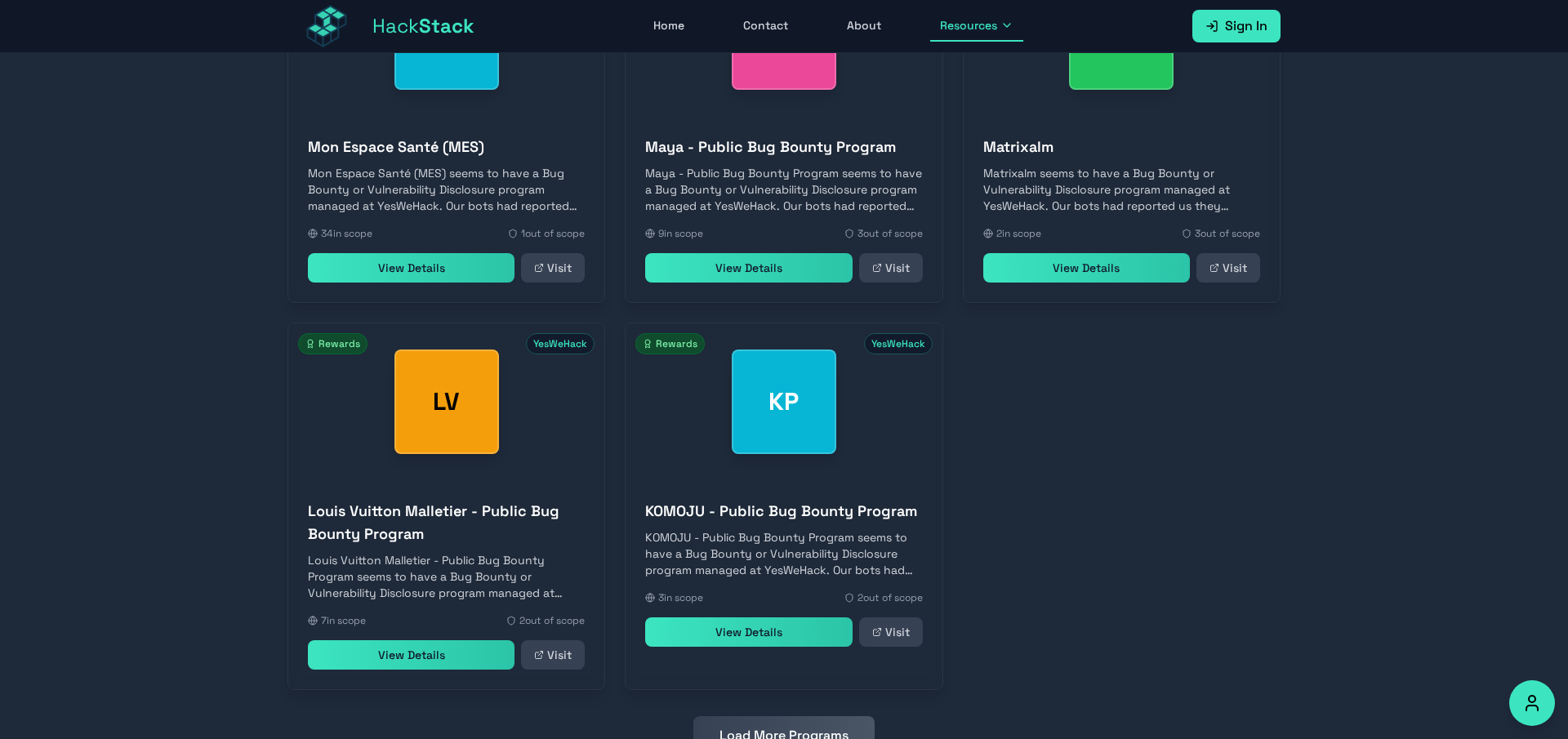
click at [788, 716] on button "Load More Programs" at bounding box center [784, 735] width 181 height 39
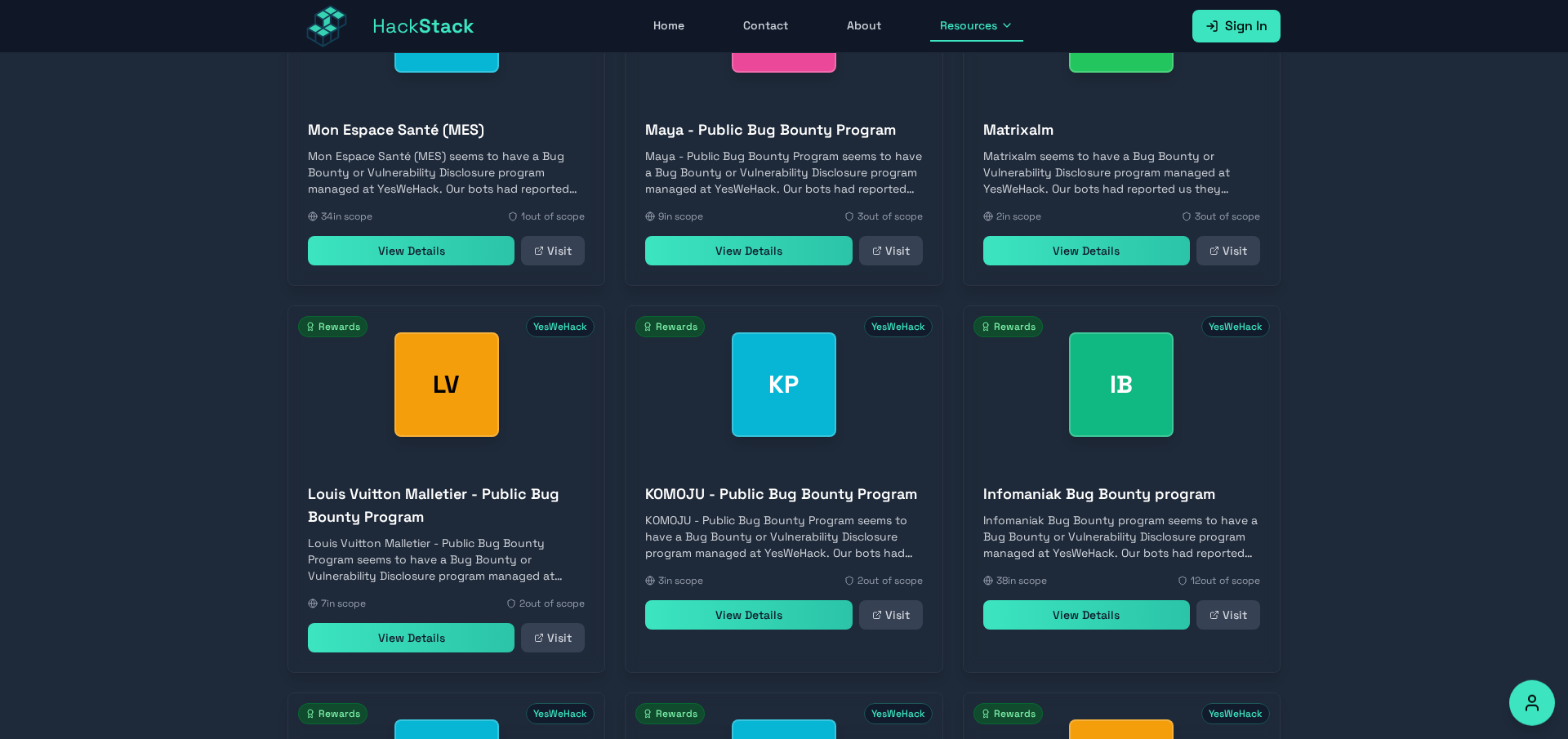
scroll to position [10725, 0]
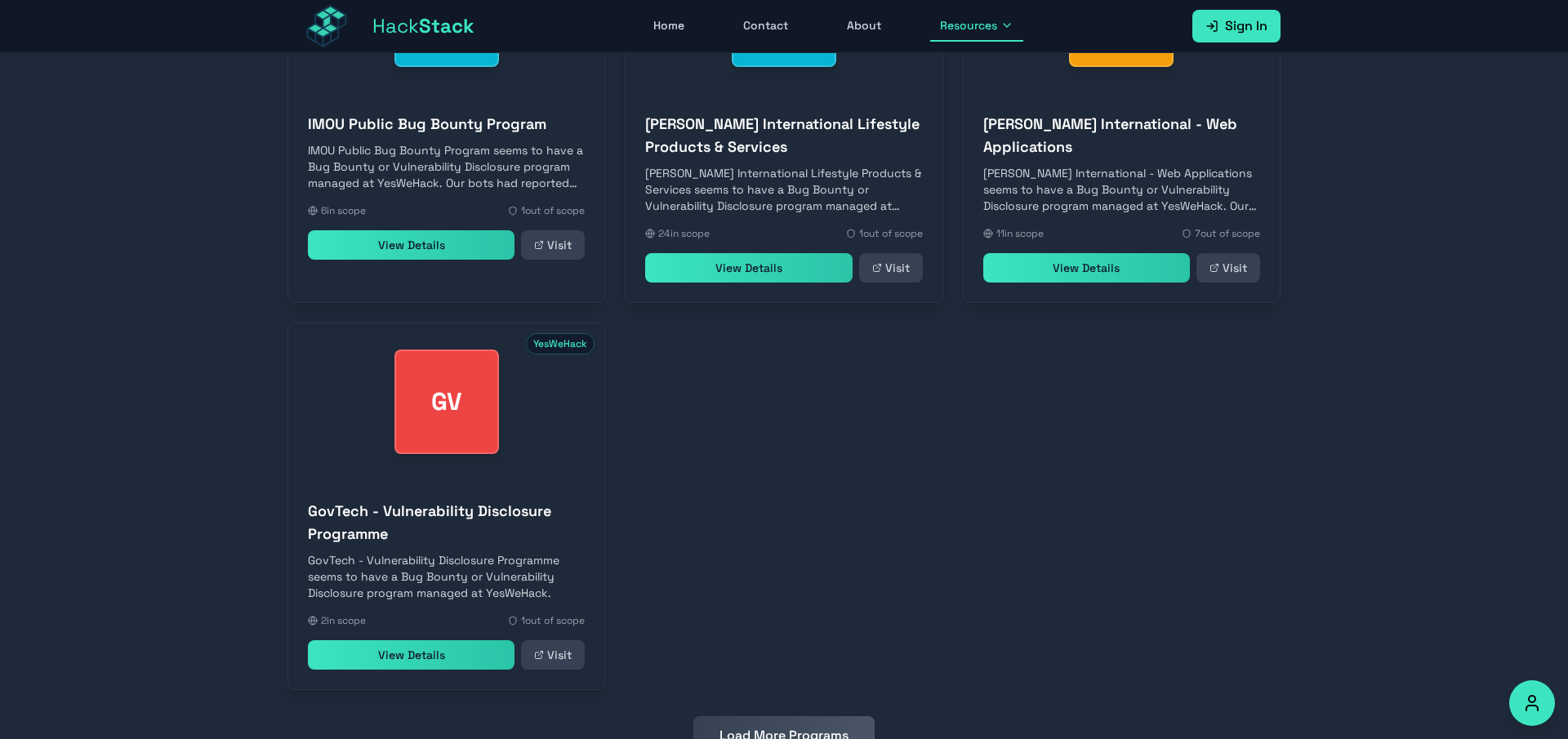
click at [811, 716] on button "Load More Programs" at bounding box center [784, 735] width 181 height 39
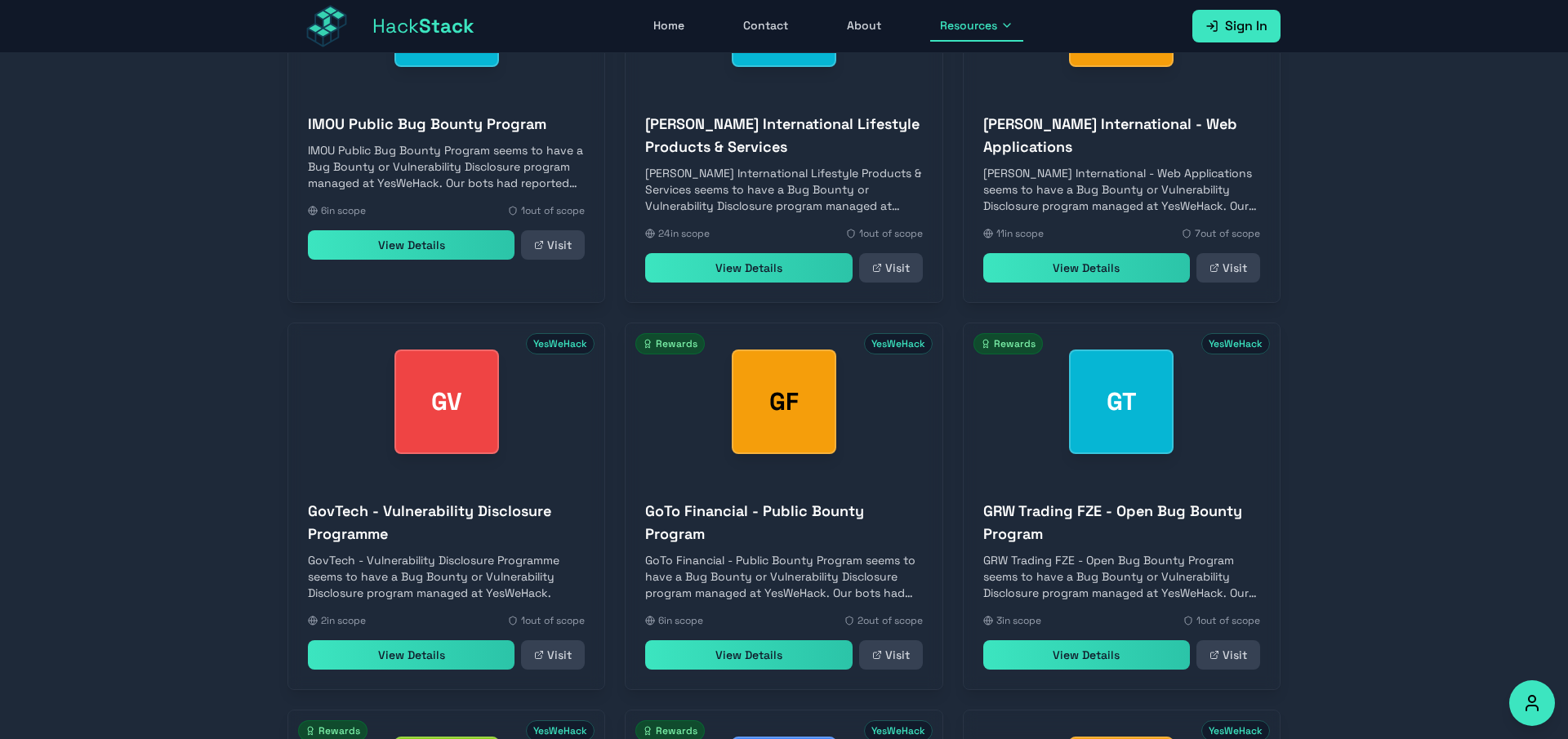
scroll to position [11089, 0]
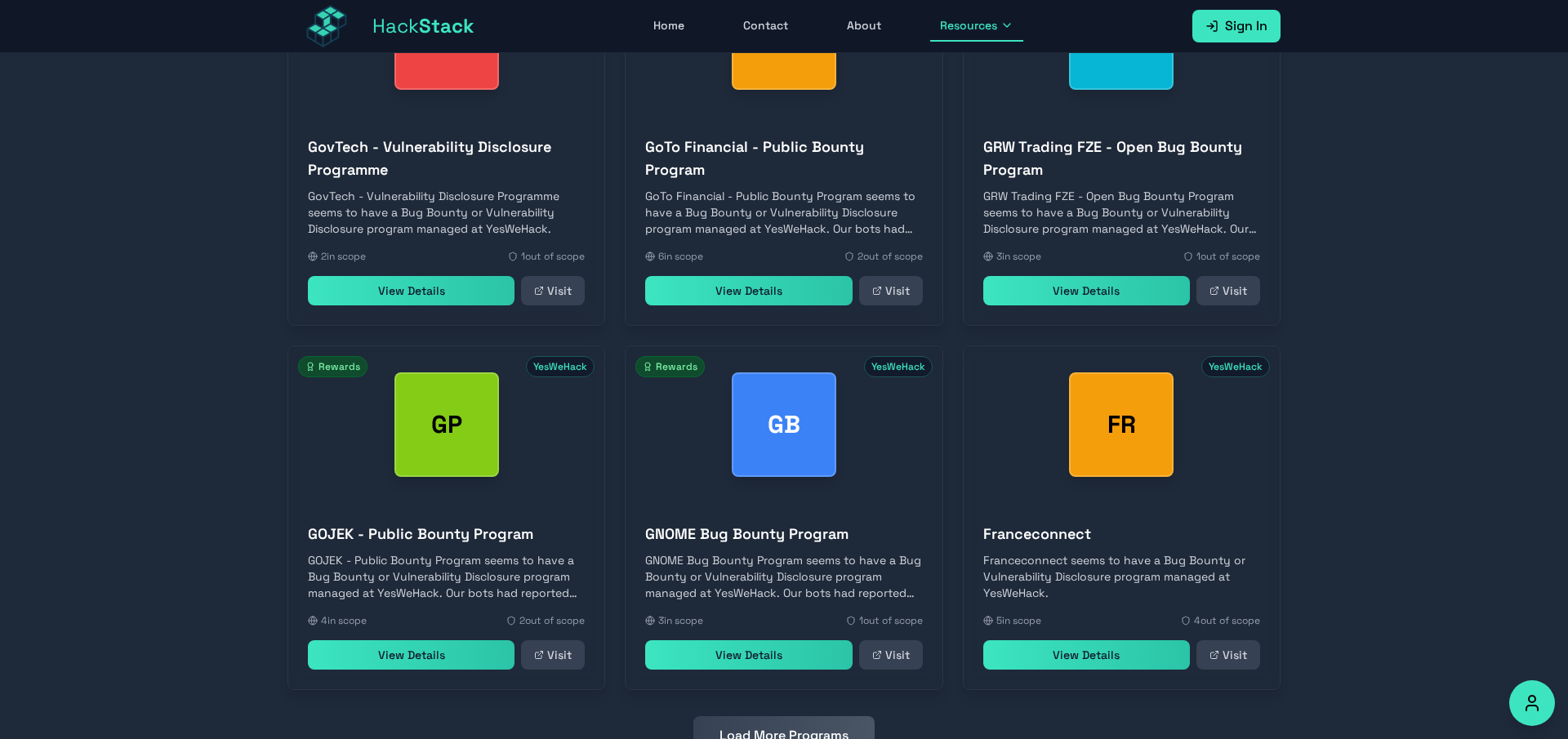
click at [832, 716] on button "Load More Programs" at bounding box center [784, 735] width 181 height 39
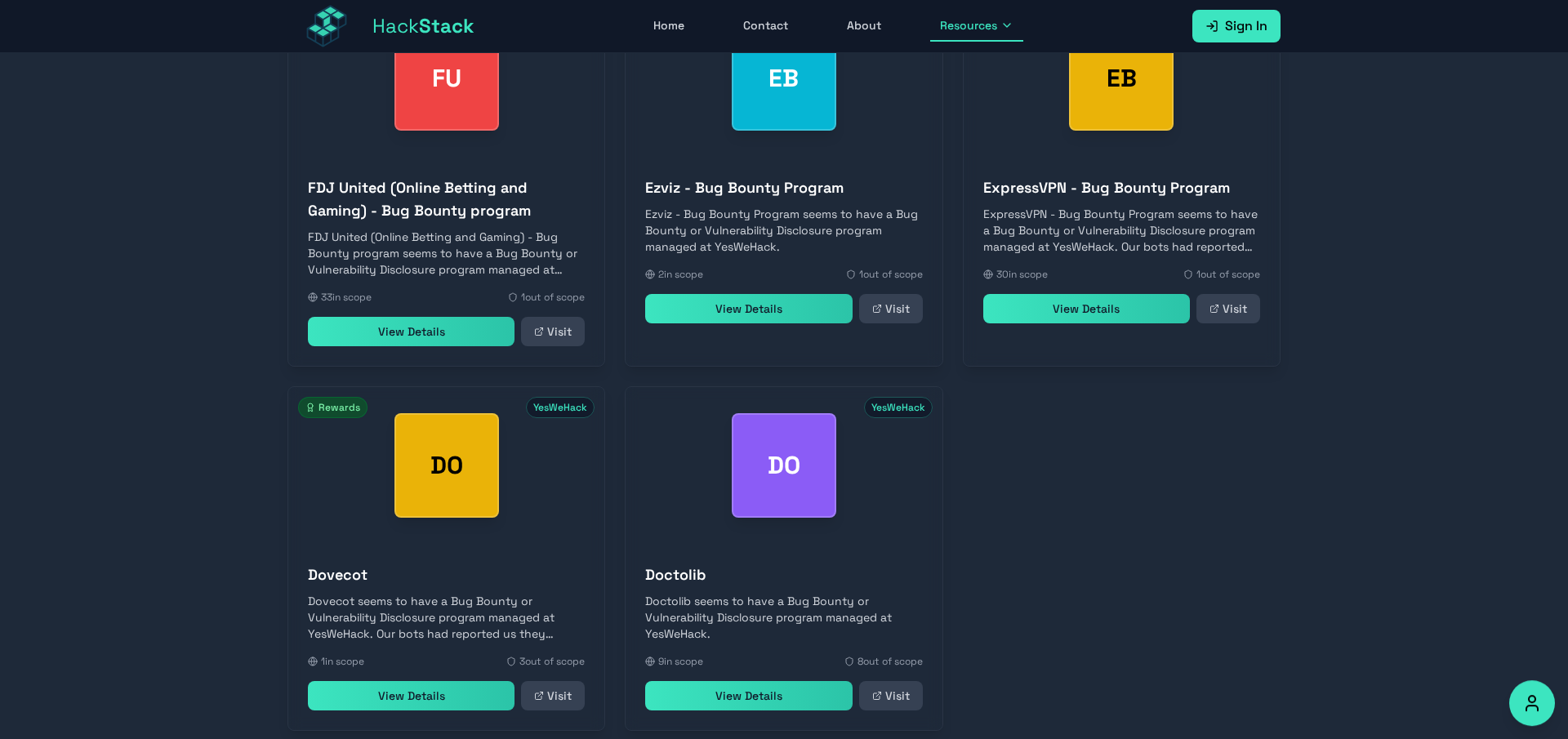
scroll to position [11840, 0]
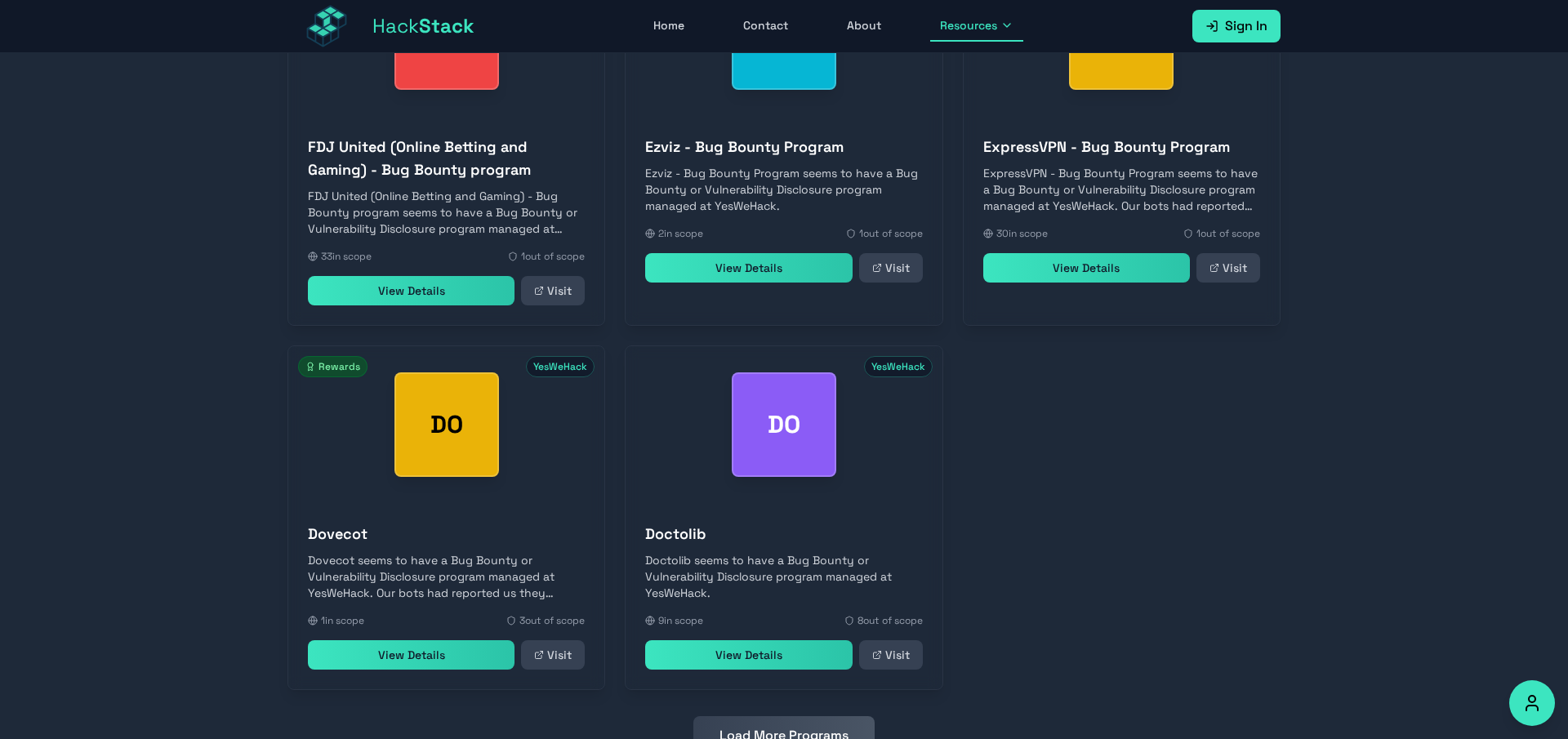
click at [792, 716] on button "Load More Programs" at bounding box center [784, 735] width 181 height 39
